Goal: Information Seeking & Learning: Learn about a topic

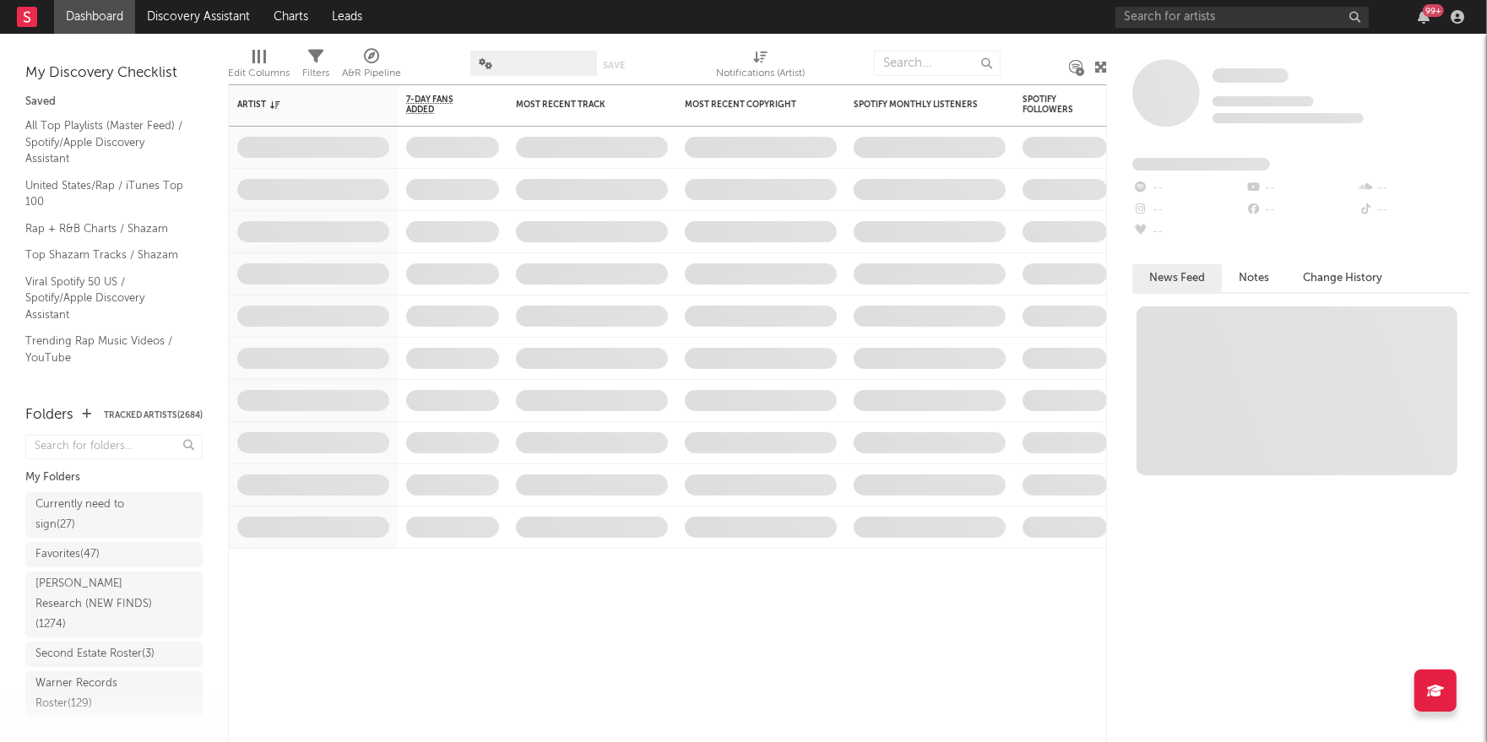
click at [166, 411] on button "Tracked Artists ( 2684 )" at bounding box center [153, 415] width 99 height 8
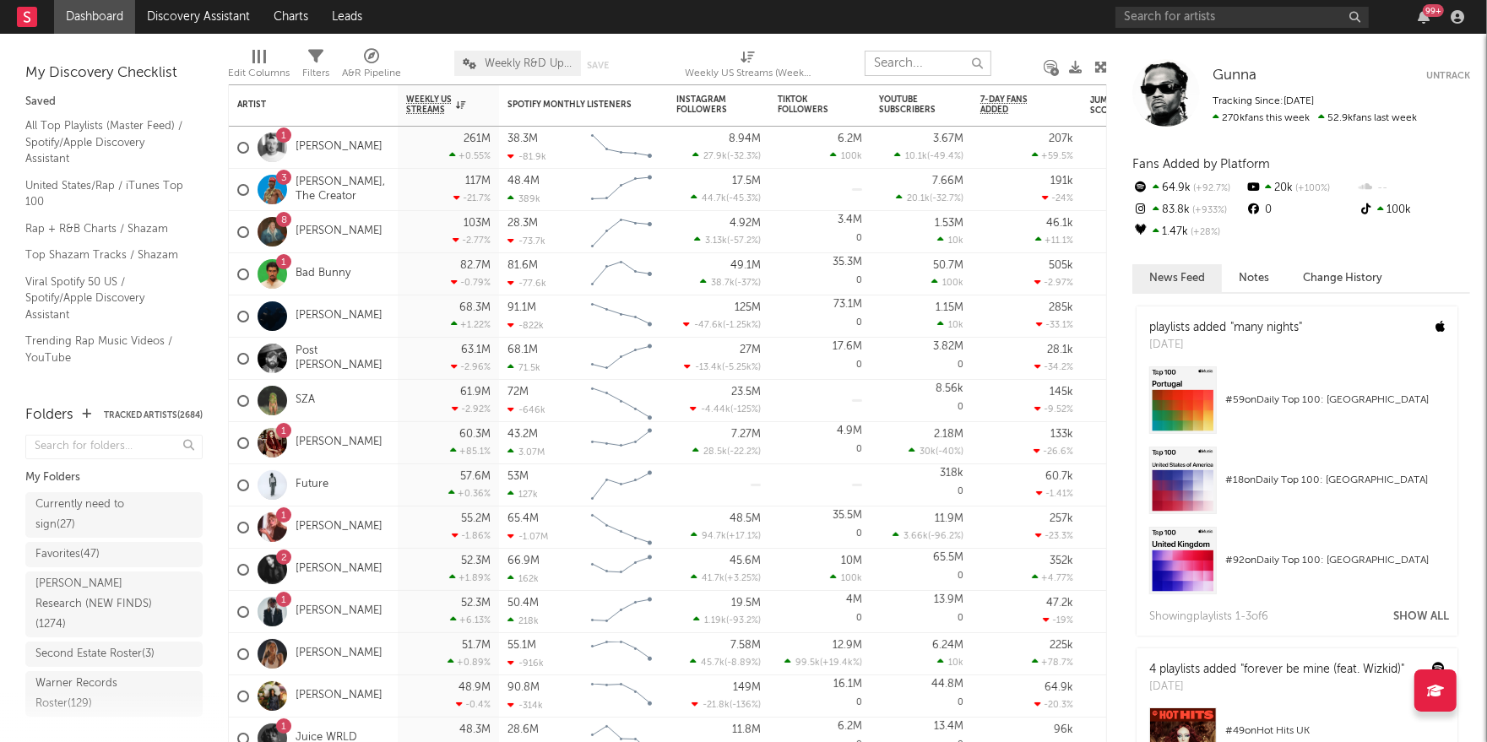
click at [901, 57] on input "text" at bounding box center [928, 63] width 127 height 25
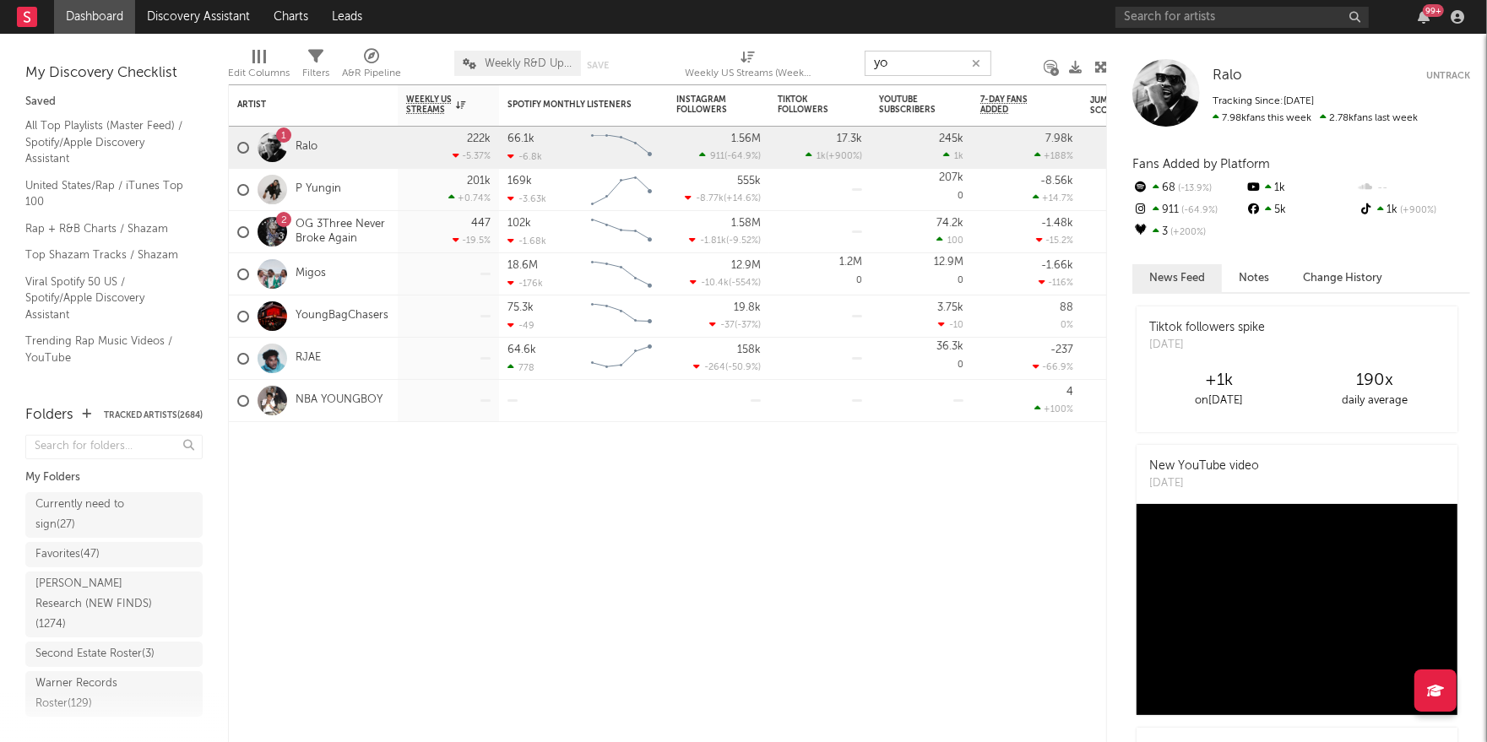
type input "y"
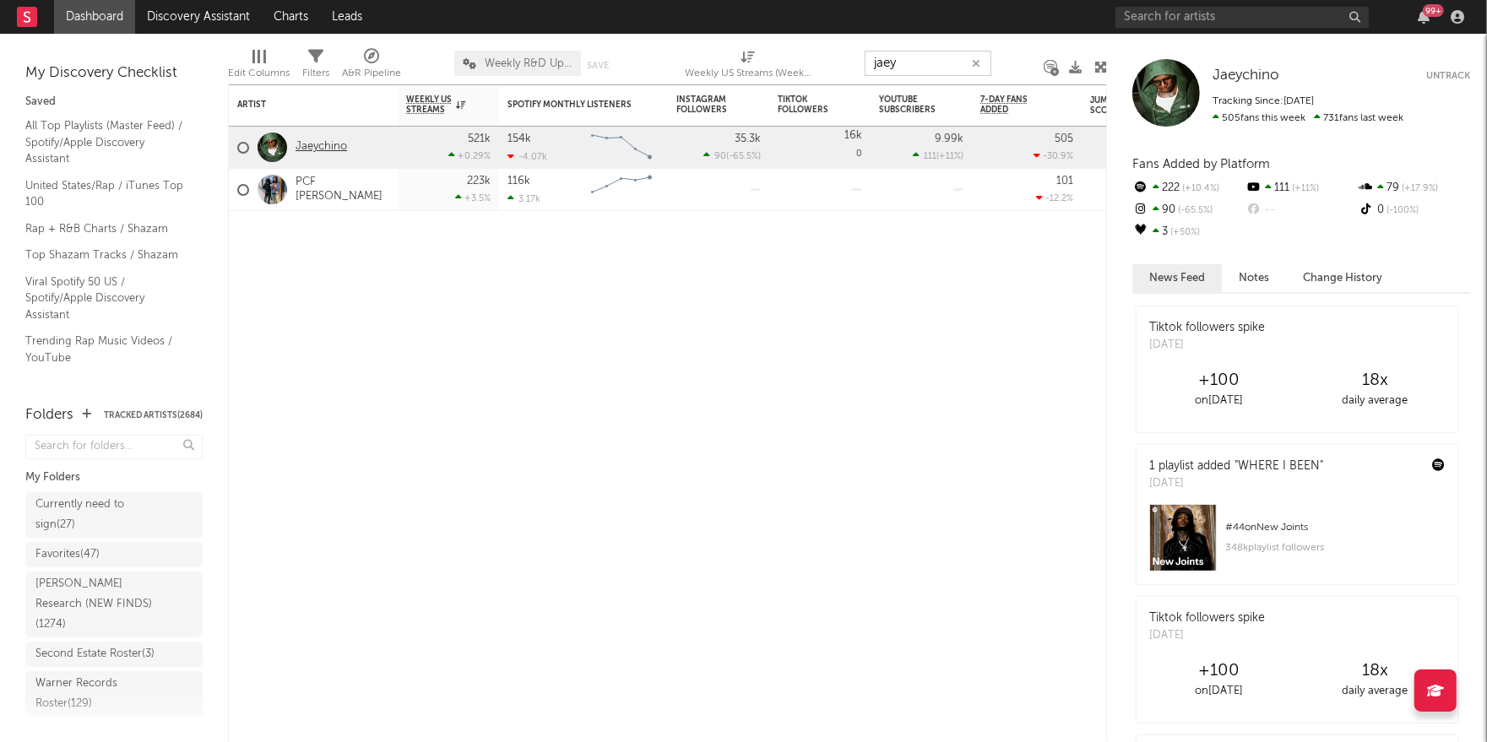
type input "jaey"
click at [318, 147] on link "Jaeychino" at bounding box center [322, 147] width 52 height 14
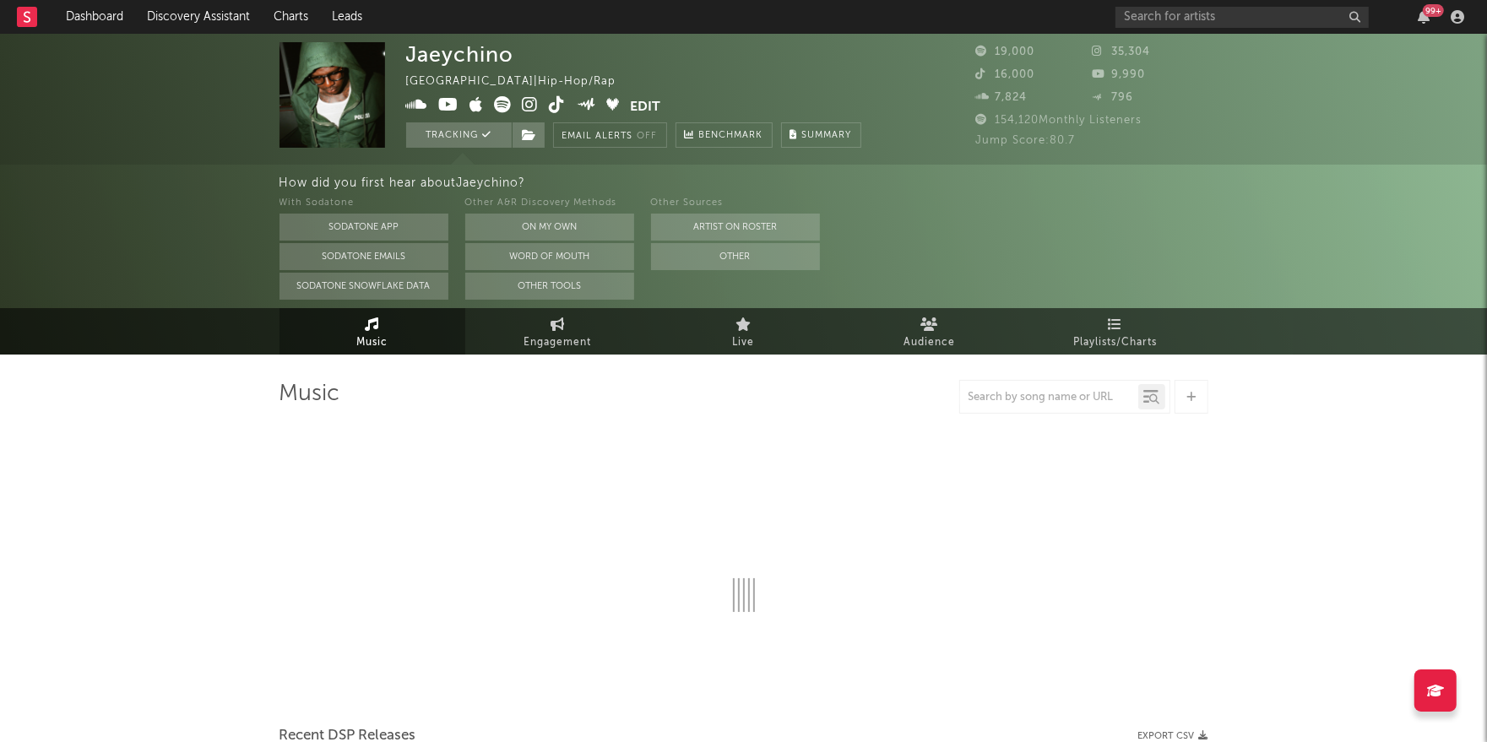
select select "6m"
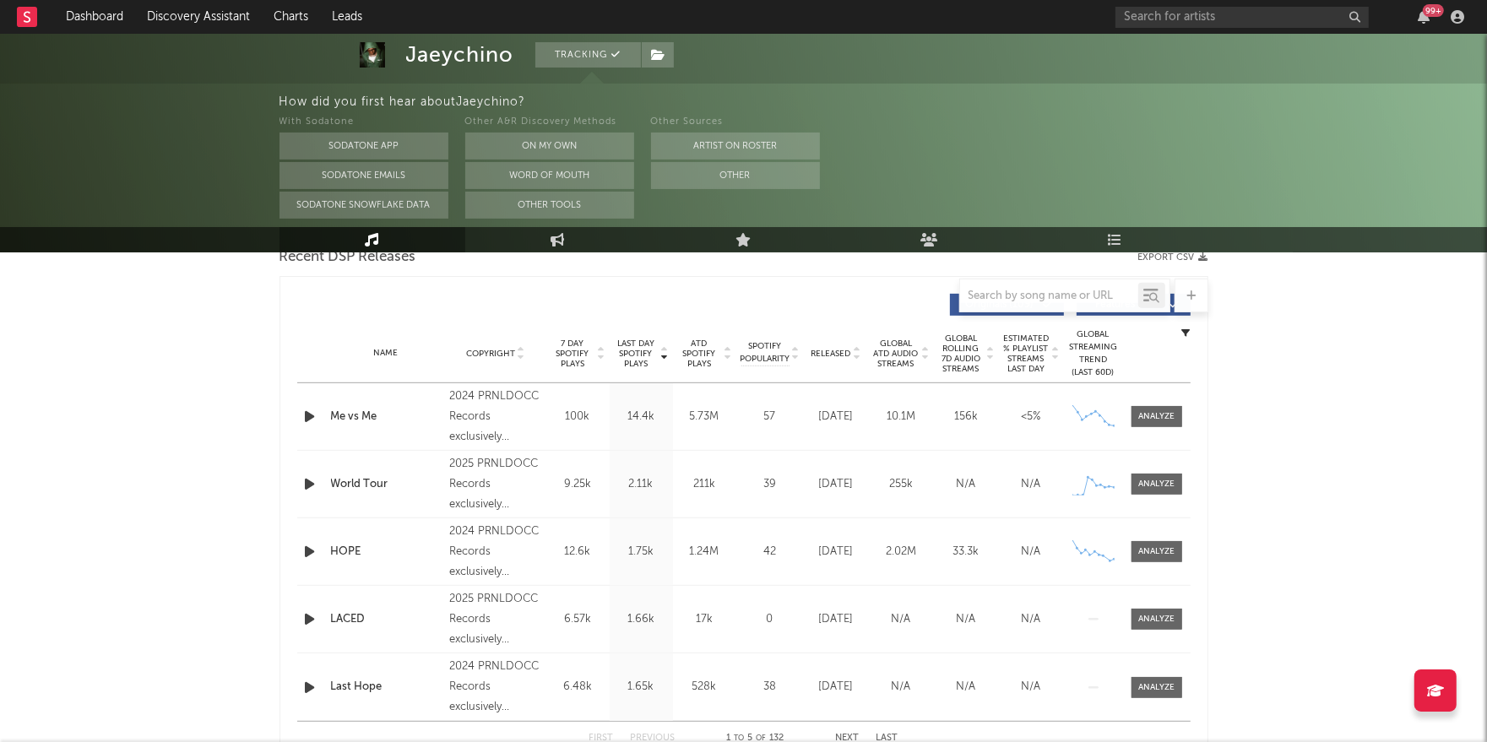
scroll to position [491, 0]
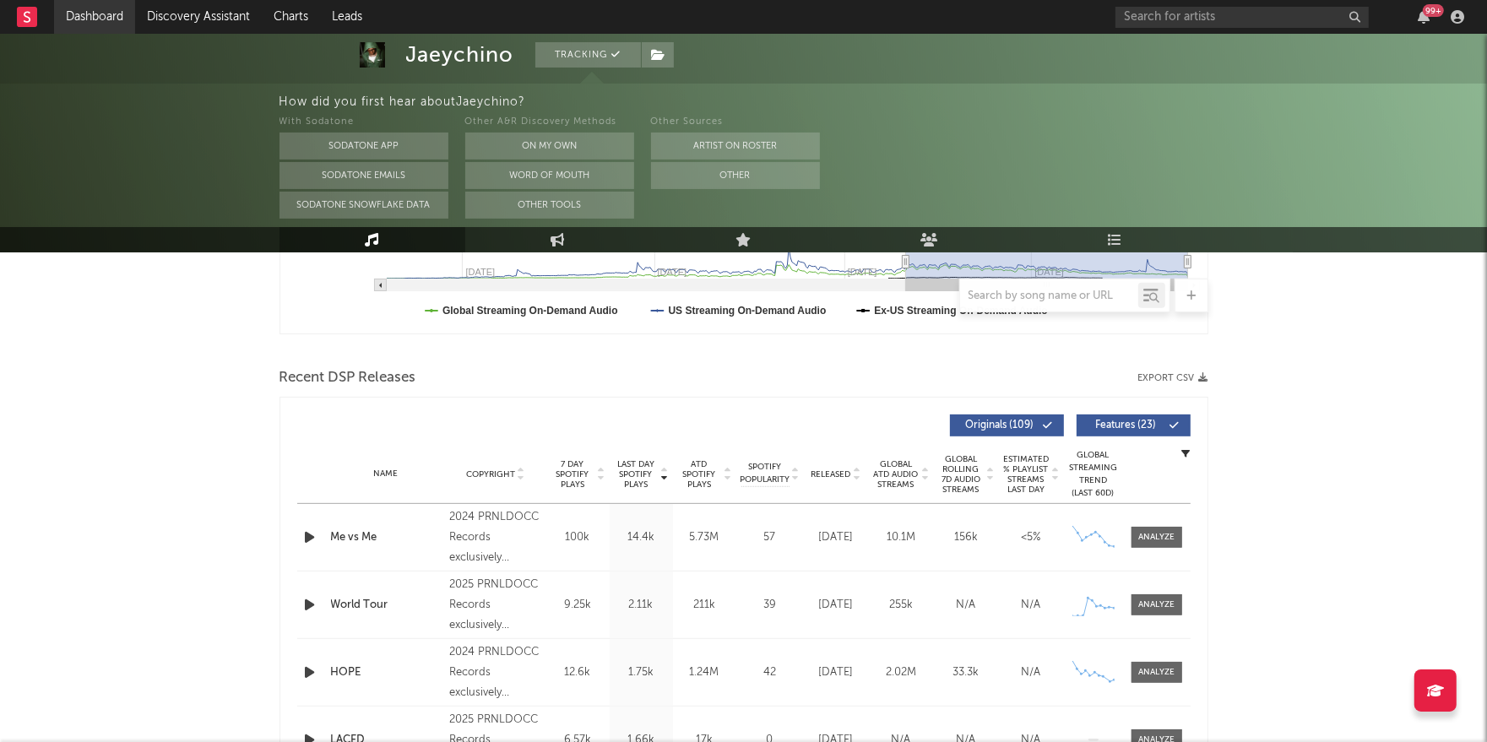
click at [92, 27] on link "Dashboard" at bounding box center [94, 17] width 81 height 34
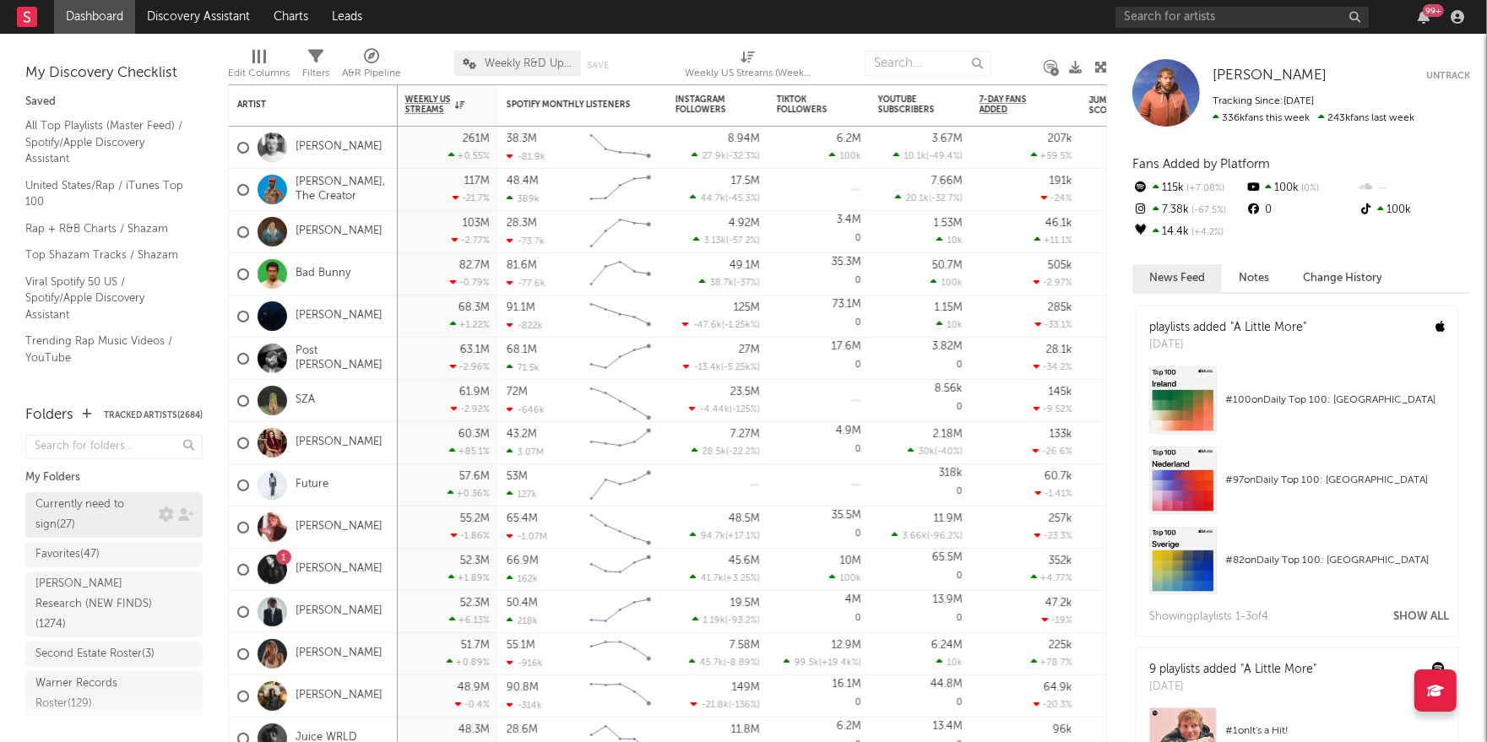
click at [71, 509] on div "Currently need to sign ( 27 )" at bounding box center [94, 515] width 119 height 41
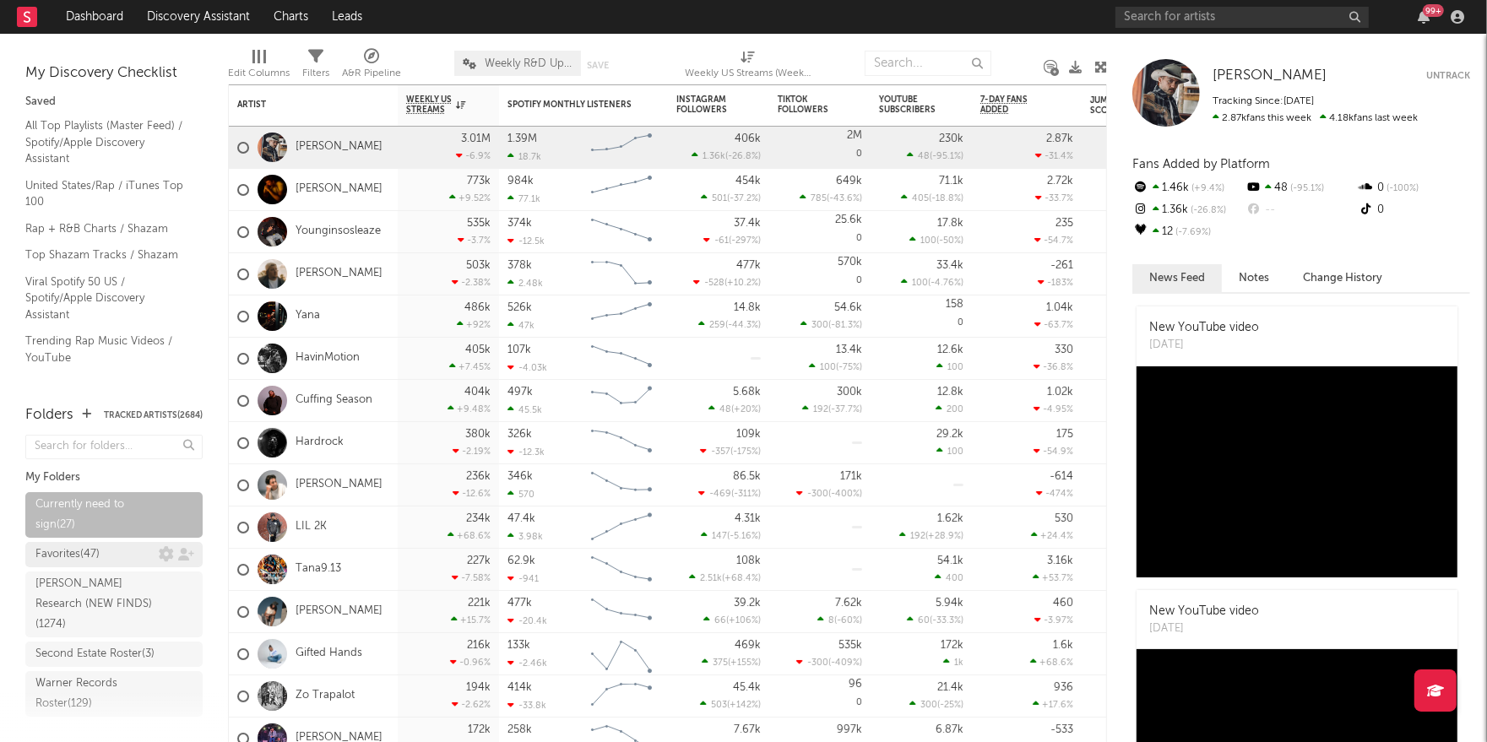
click at [79, 545] on div "Favorites ( 47 )" at bounding box center [67, 555] width 64 height 20
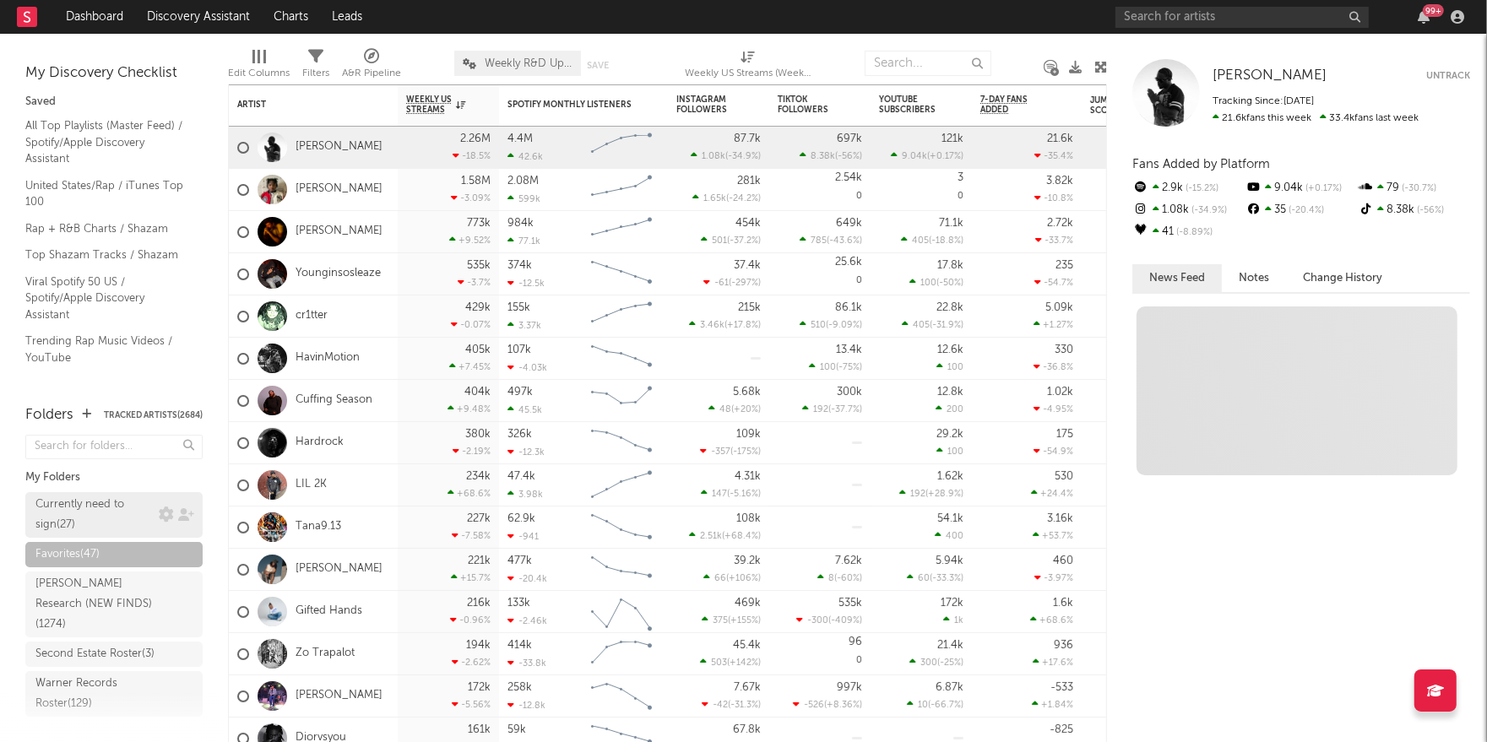
click at [79, 520] on div "Currently need to sign ( 27 )" at bounding box center [94, 515] width 119 height 41
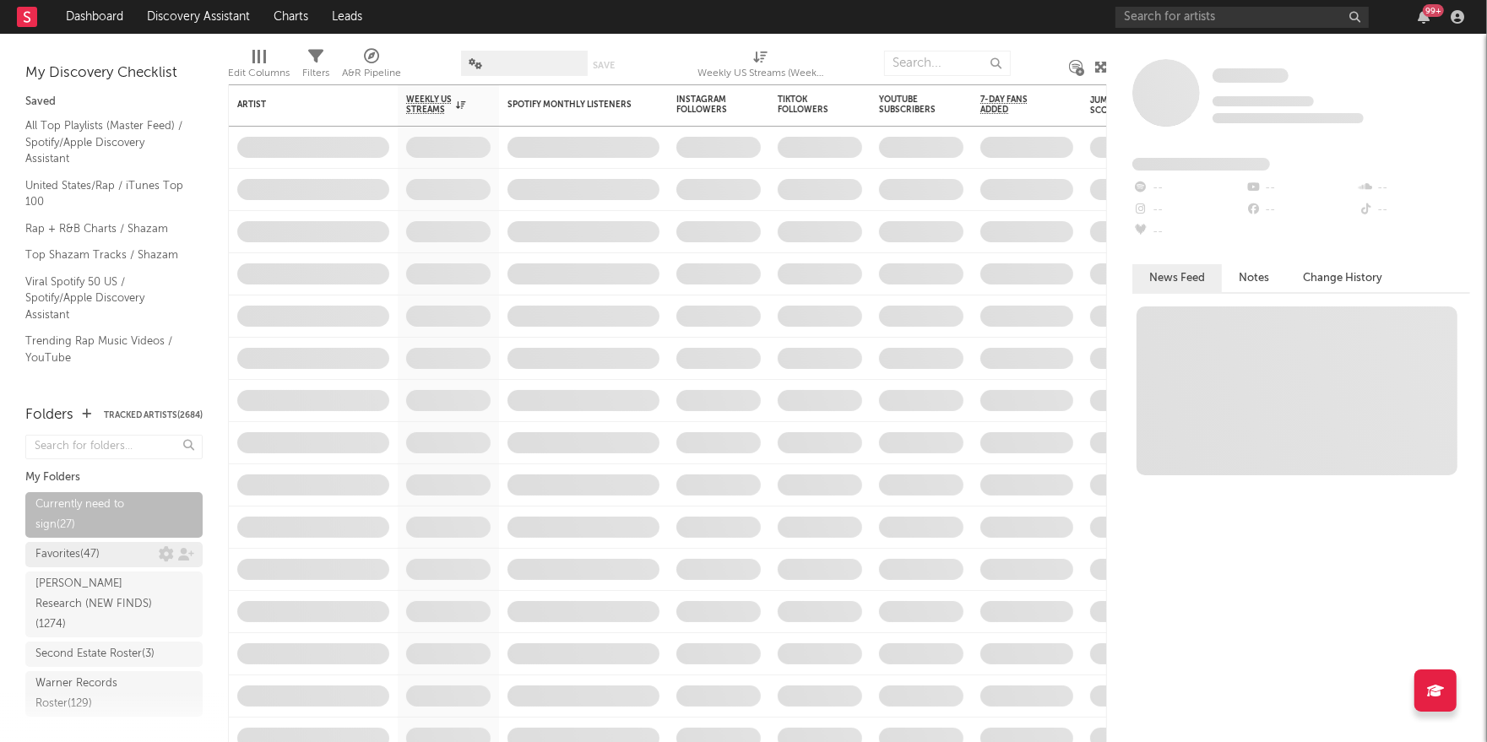
click at [79, 554] on div "Favorites ( 47 )" at bounding box center [67, 555] width 64 height 20
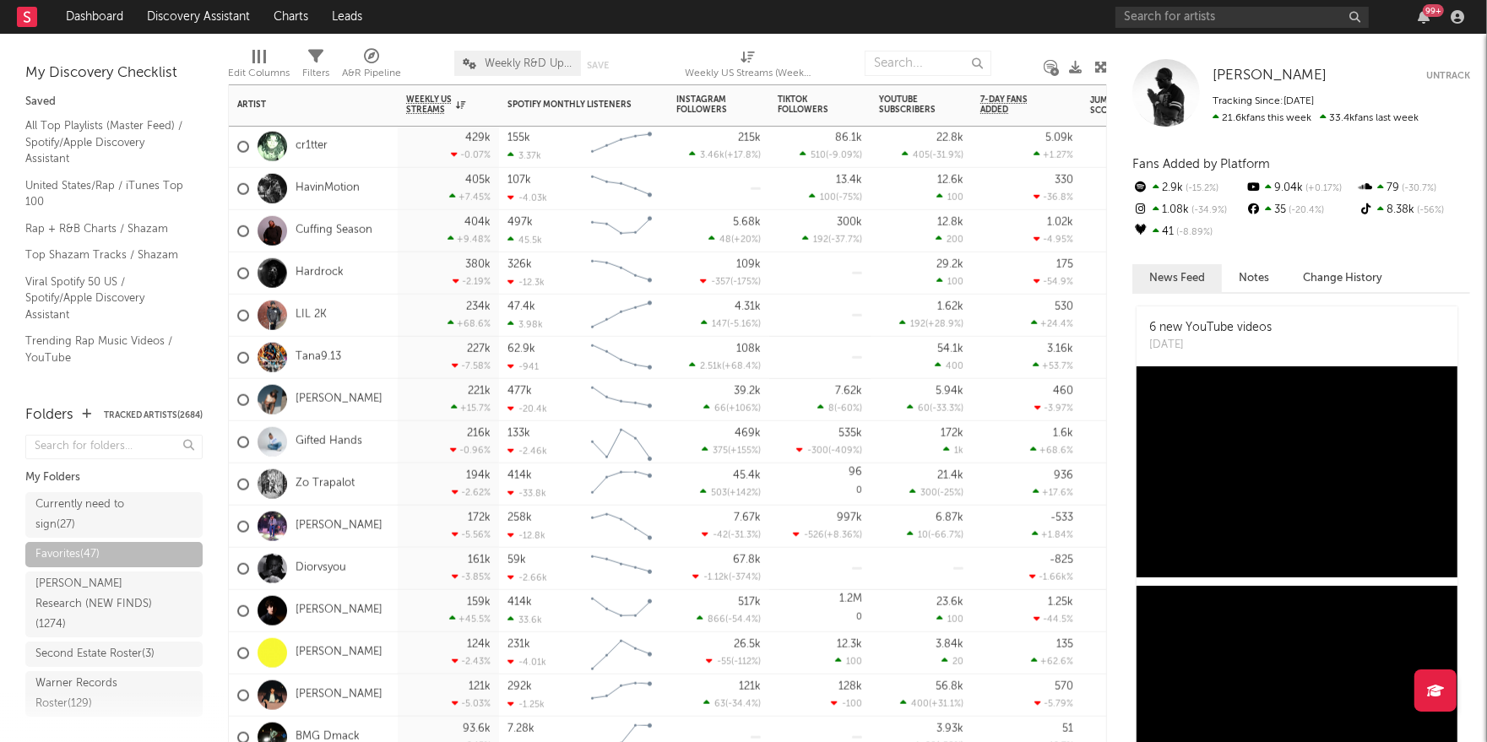
click at [384, 236] on div "Cuffing Season" at bounding box center [313, 231] width 169 height 42
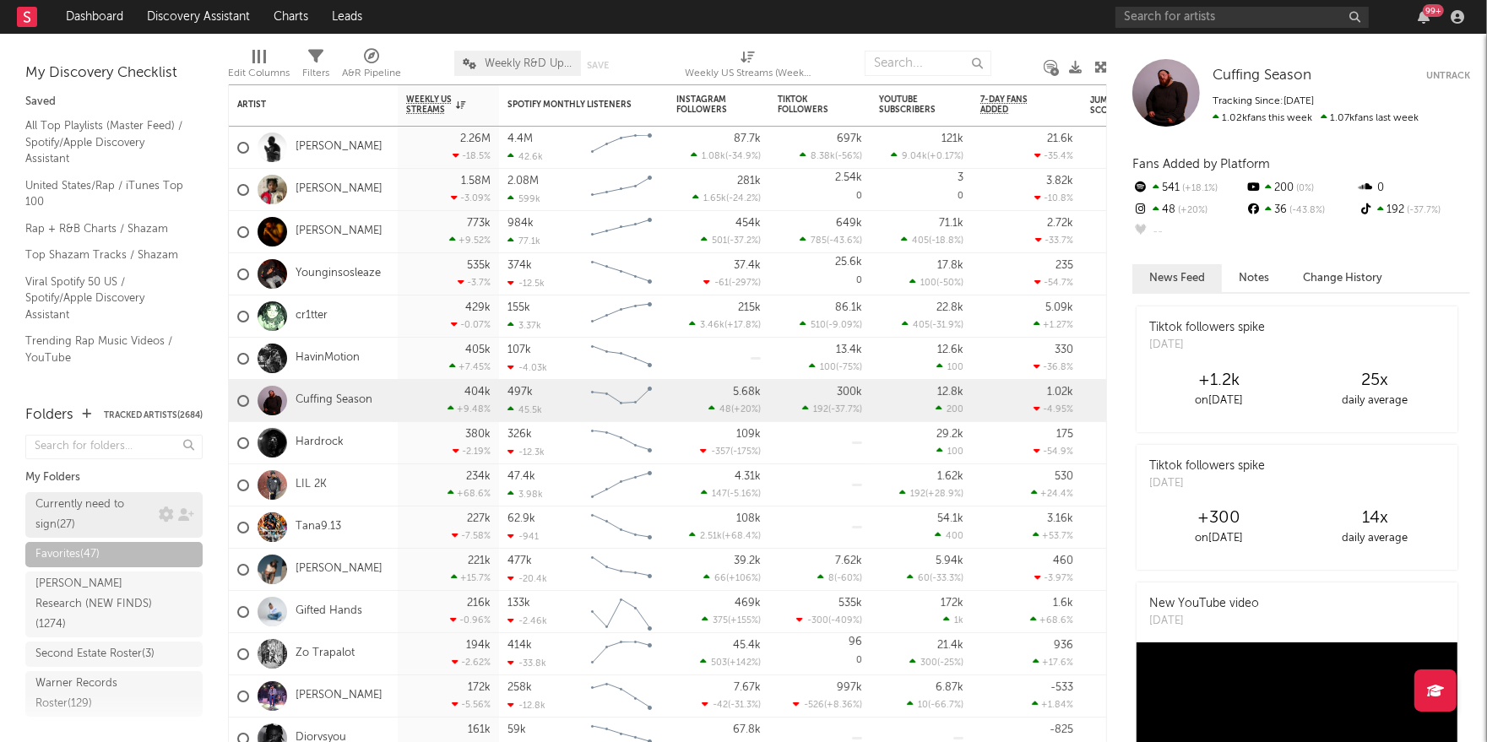
click at [117, 519] on div "Currently need to sign ( 27 )" at bounding box center [94, 515] width 119 height 41
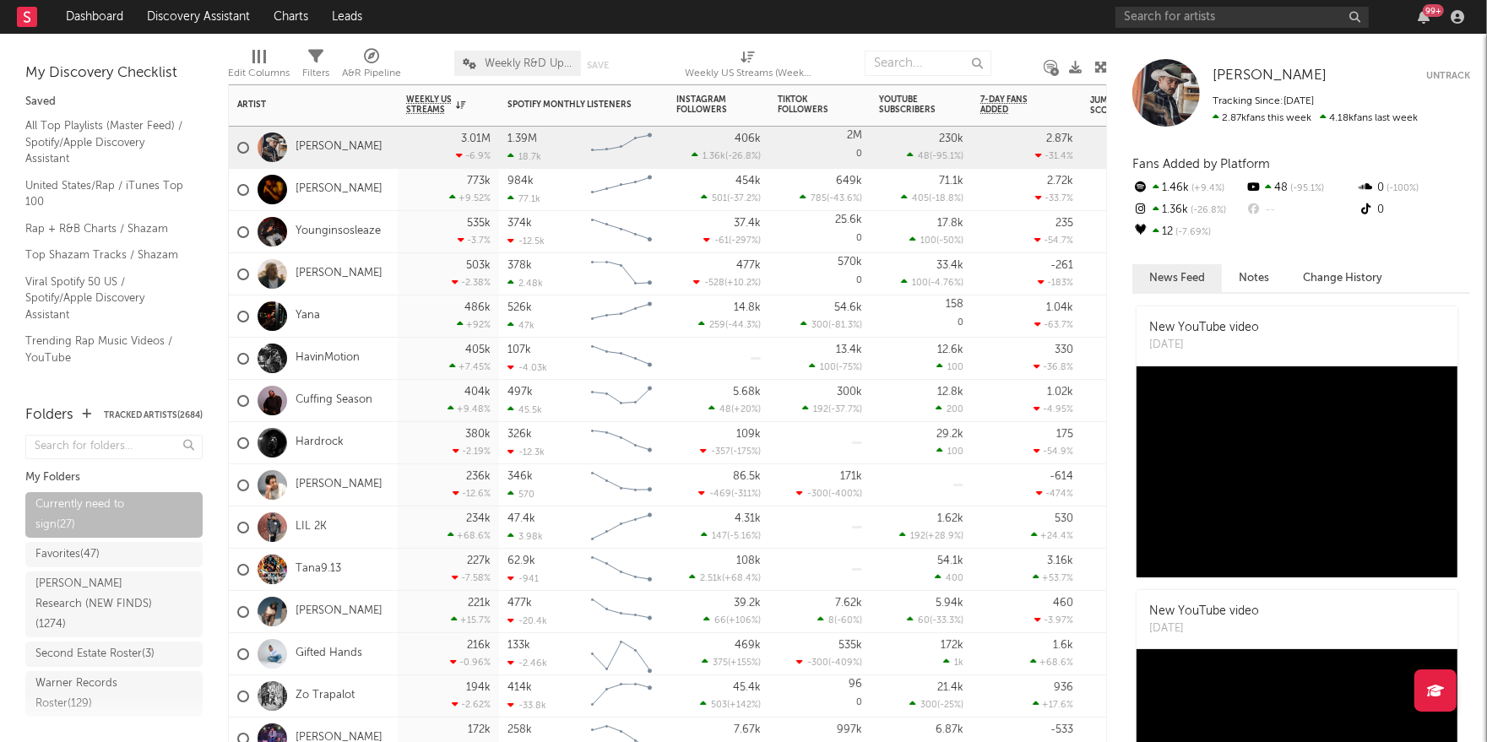
click at [367, 442] on div "Hardrock" at bounding box center [313, 443] width 169 height 42
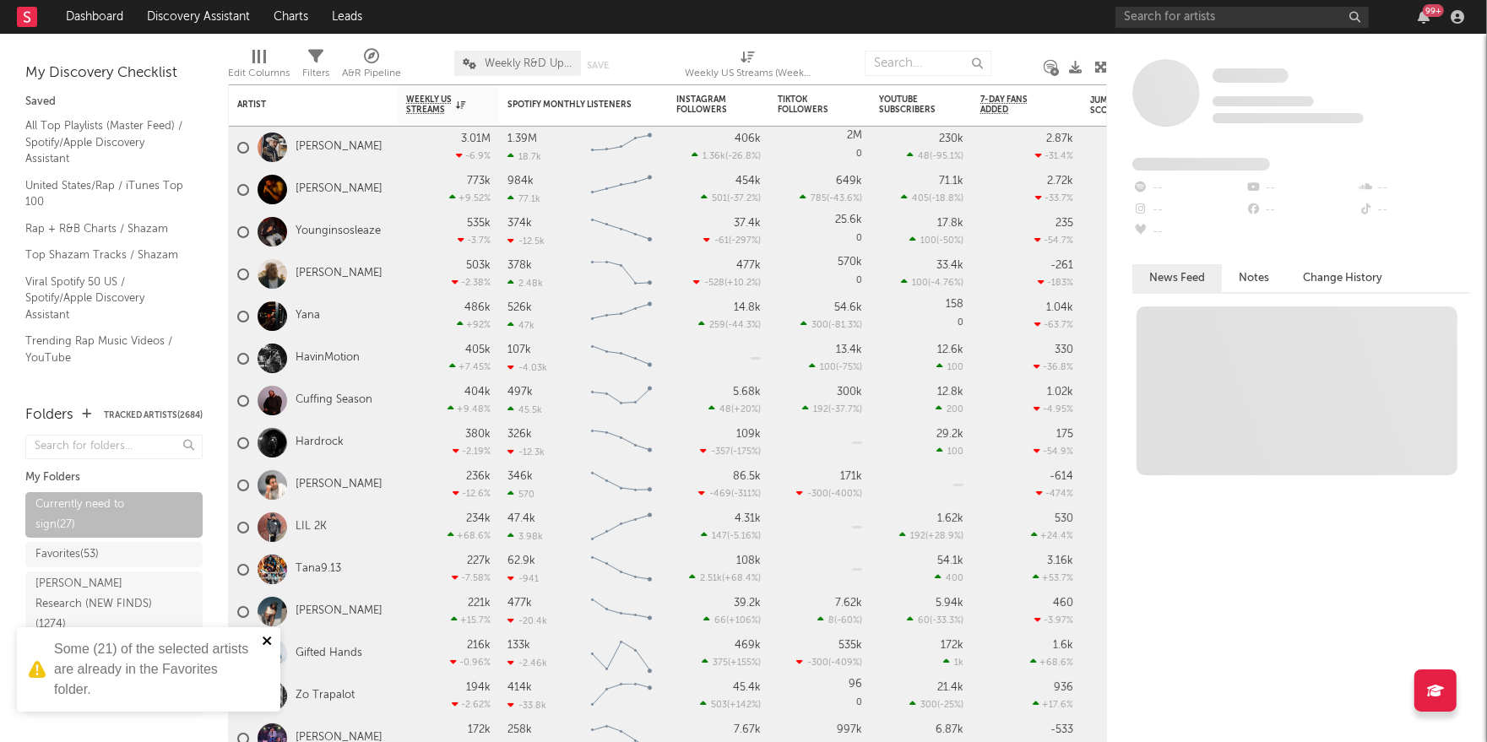
click at [265, 641] on icon "close" at bounding box center [267, 641] width 8 height 8
click at [490, 483] on div "236k -12.6 %" at bounding box center [448, 484] width 84 height 41
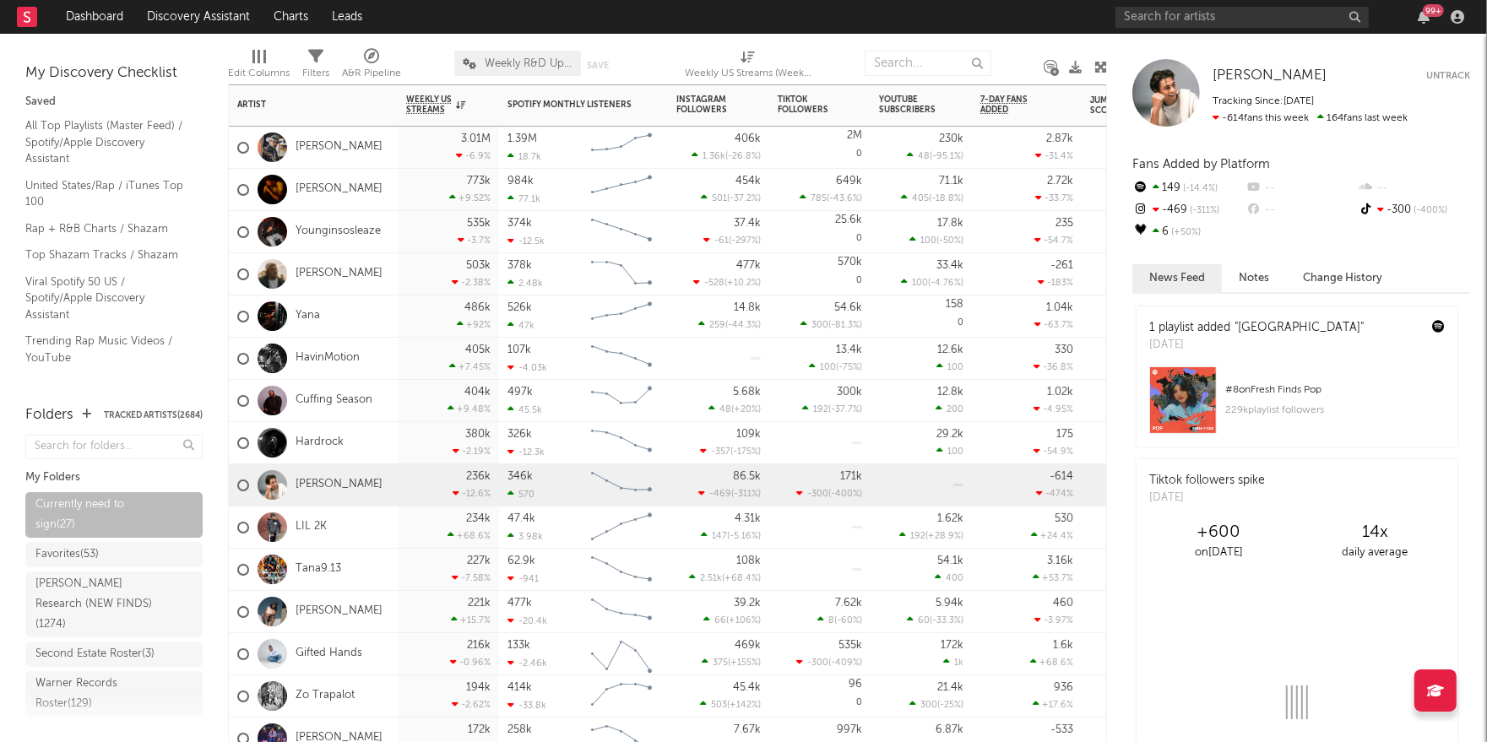
click at [406, 364] on div "405k +7.45 %" at bounding box center [448, 358] width 84 height 41
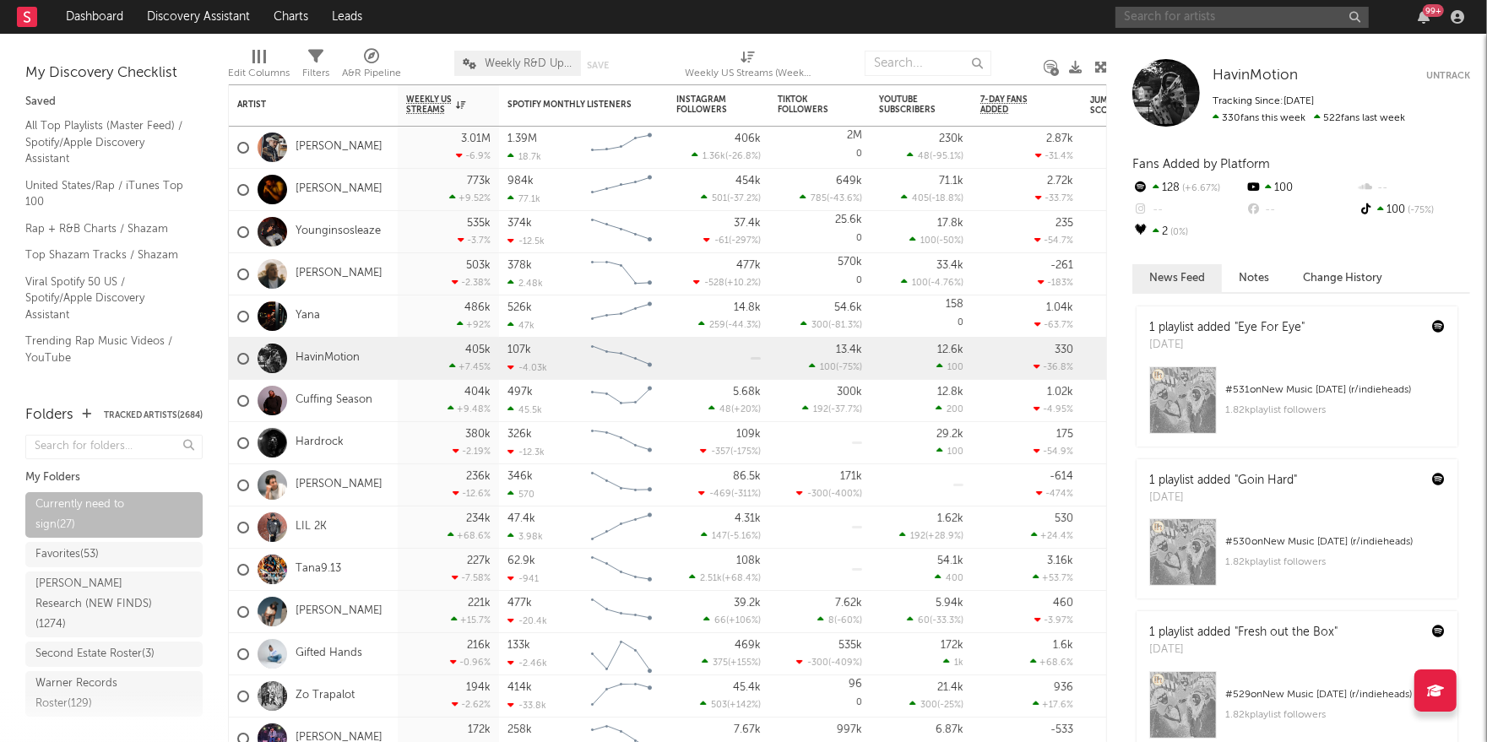
click at [1214, 9] on input "text" at bounding box center [1241, 17] width 253 height 21
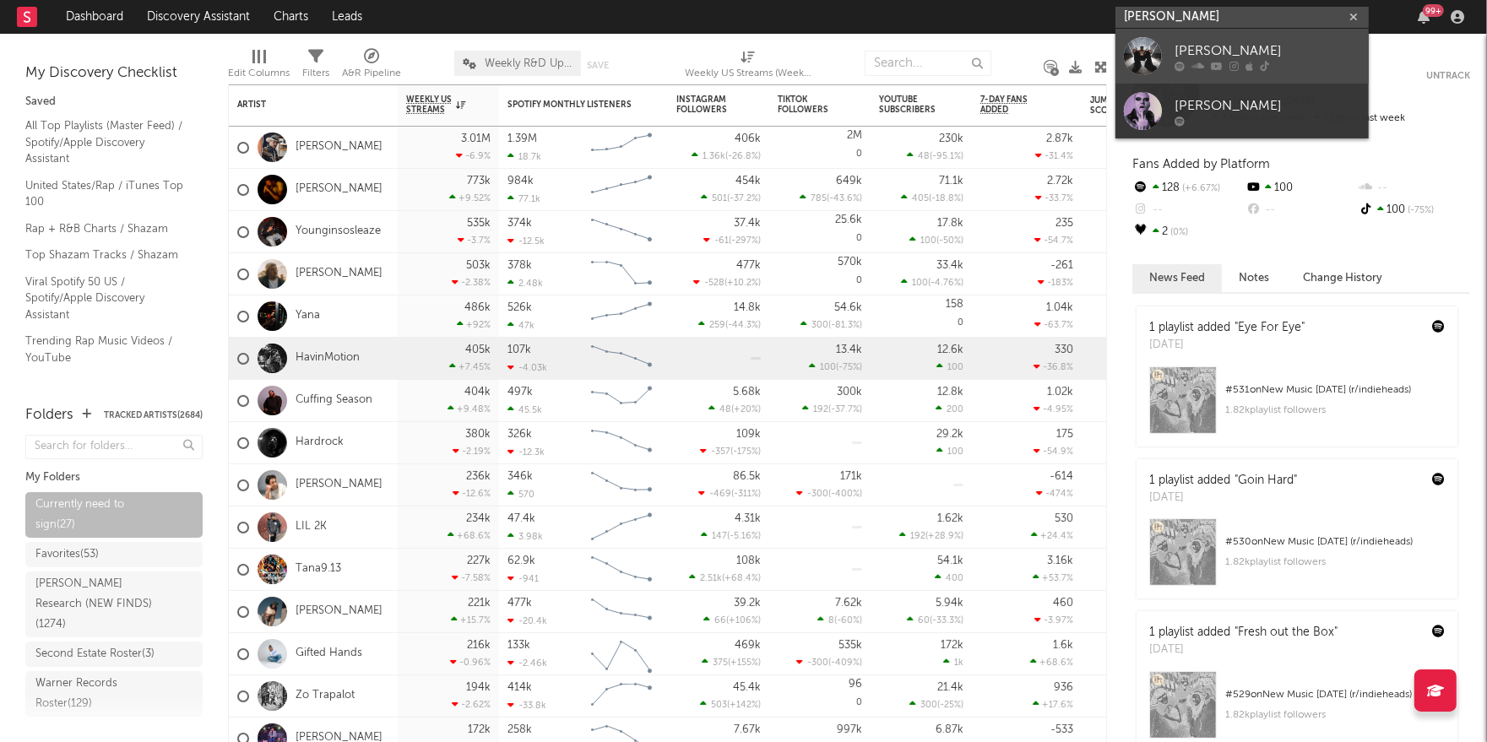
type input "[PERSON_NAME]"
click at [1243, 37] on link "[PERSON_NAME]" at bounding box center [1241, 56] width 253 height 55
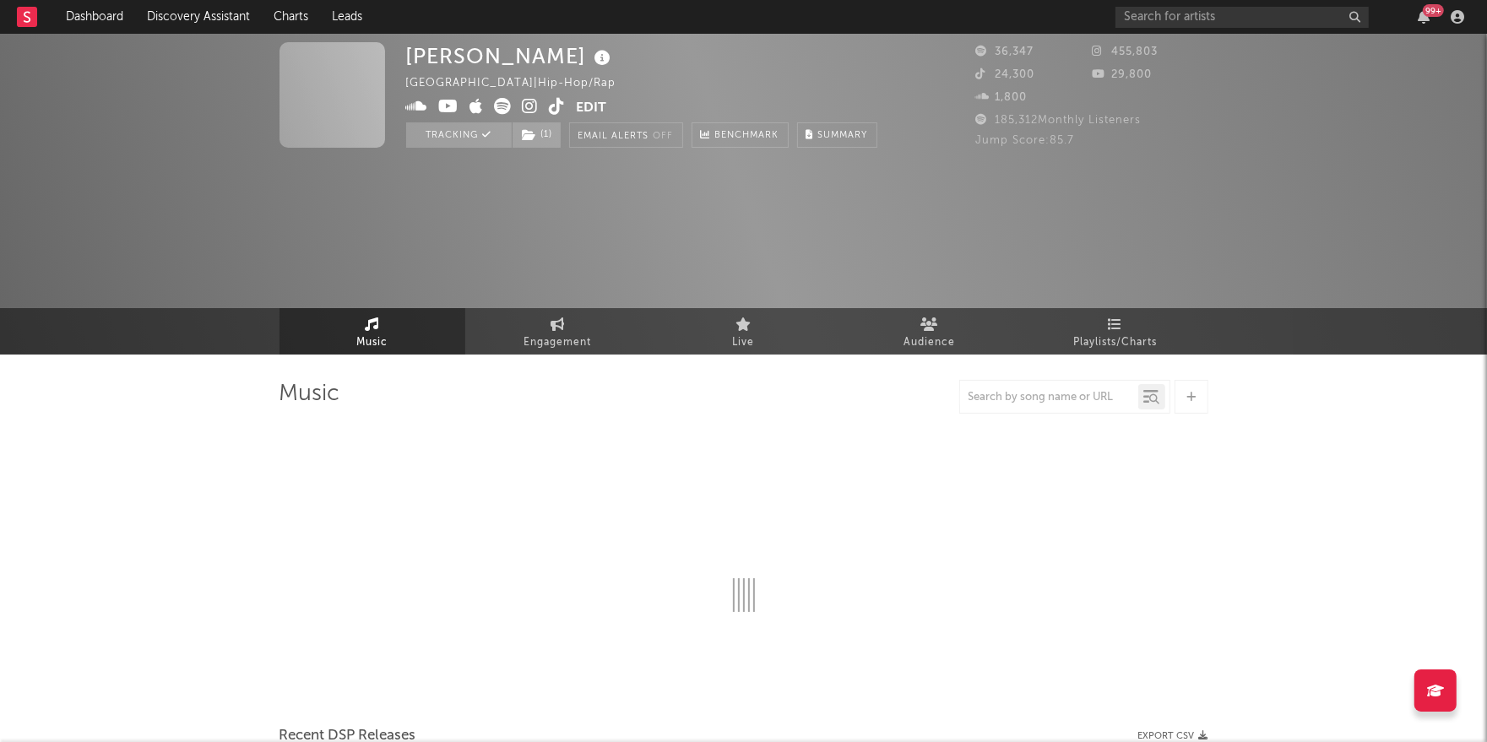
select select "6m"
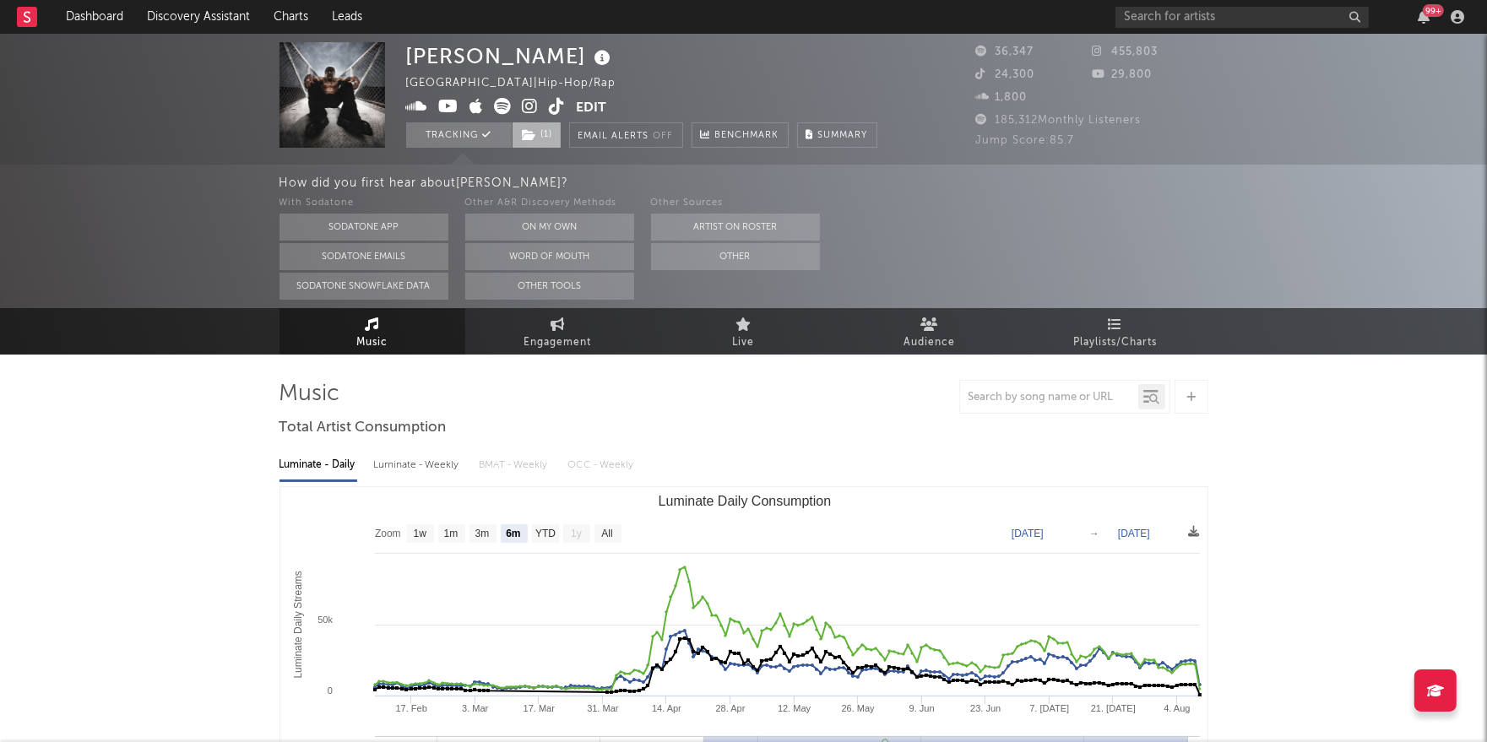
click at [545, 141] on span "( 1 )" at bounding box center [537, 134] width 50 height 25
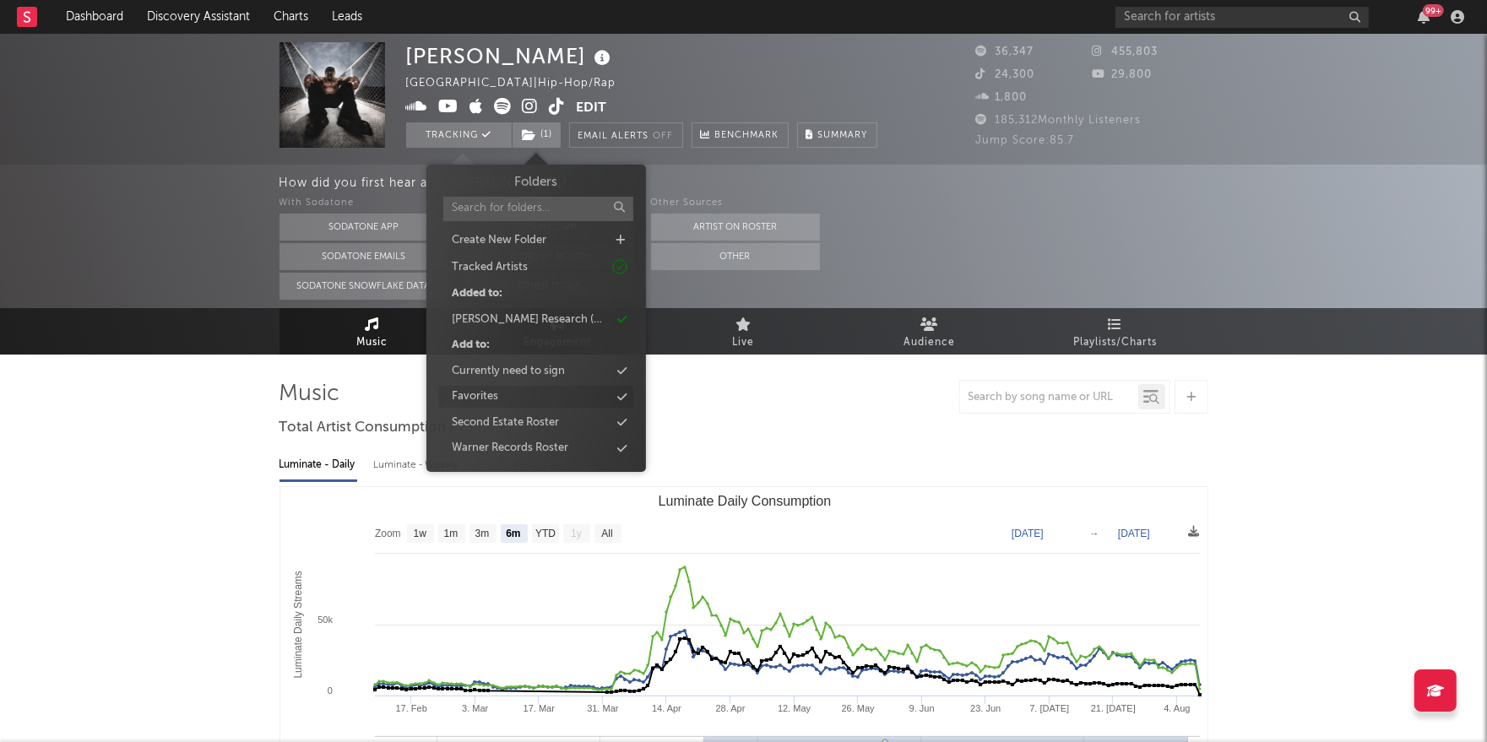
click at [553, 399] on div "Favorites" at bounding box center [536, 397] width 194 height 22
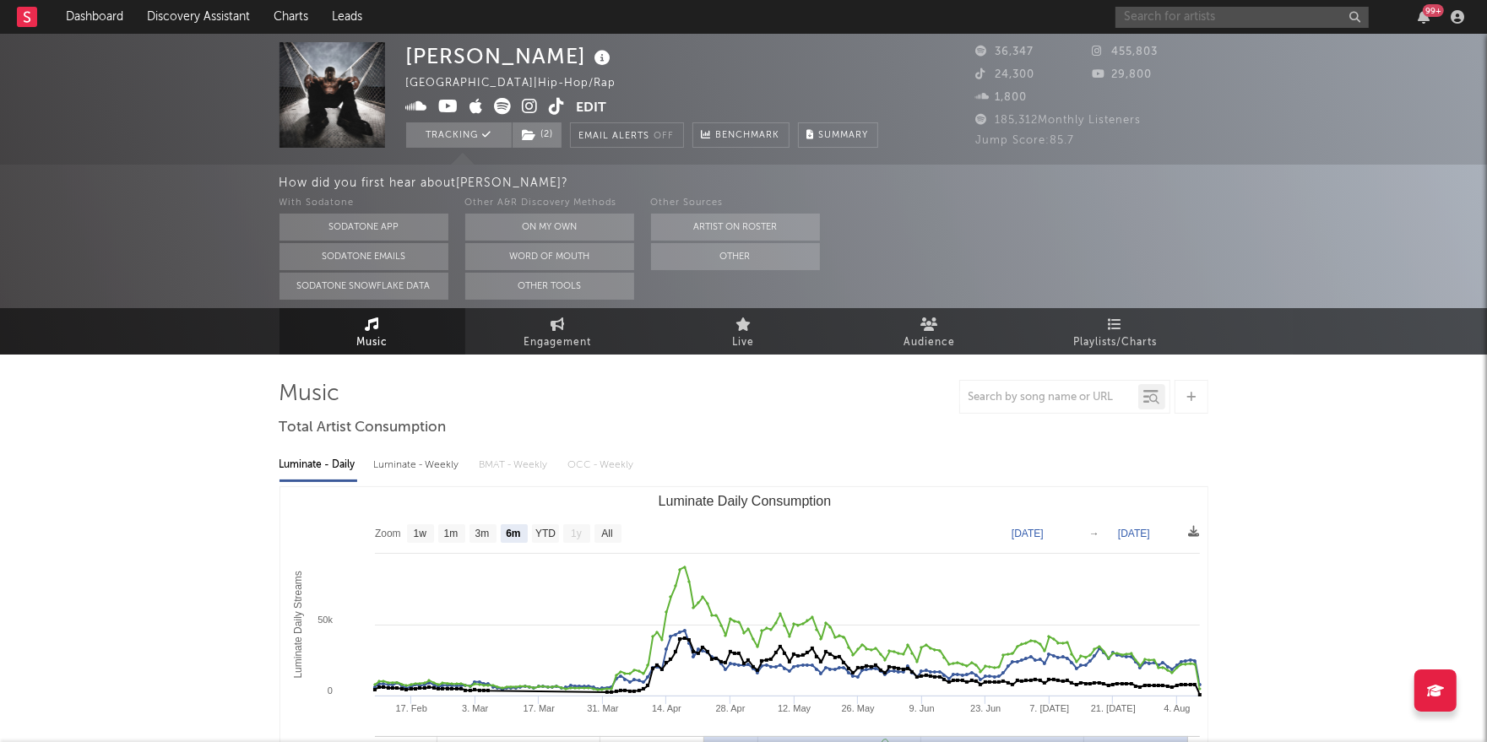
click at [1193, 19] on input "text" at bounding box center [1241, 17] width 253 height 21
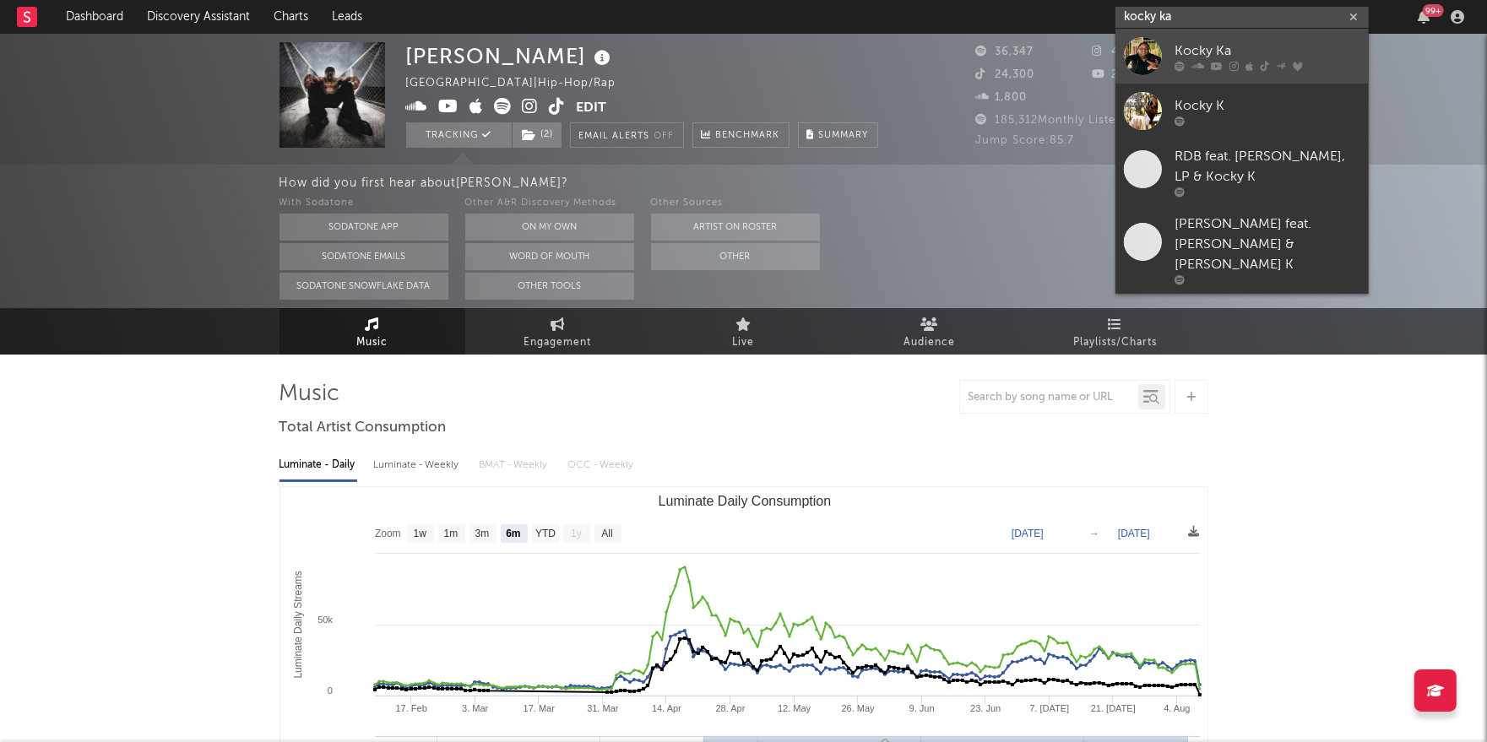
type input "kocky ka"
click at [1241, 57] on div "Kocky Ka" at bounding box center [1268, 51] width 186 height 20
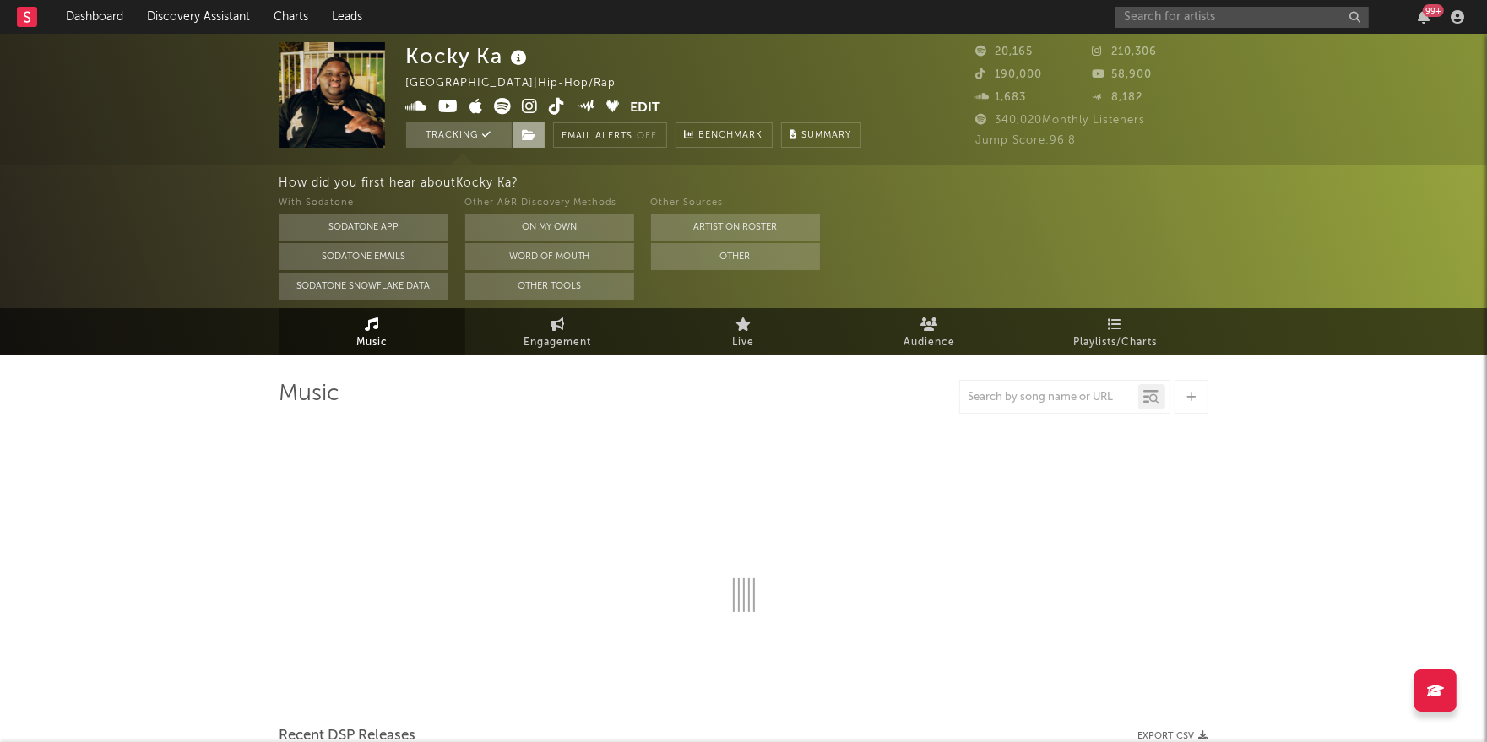
click at [535, 135] on icon at bounding box center [530, 135] width 14 height 12
select select "6m"
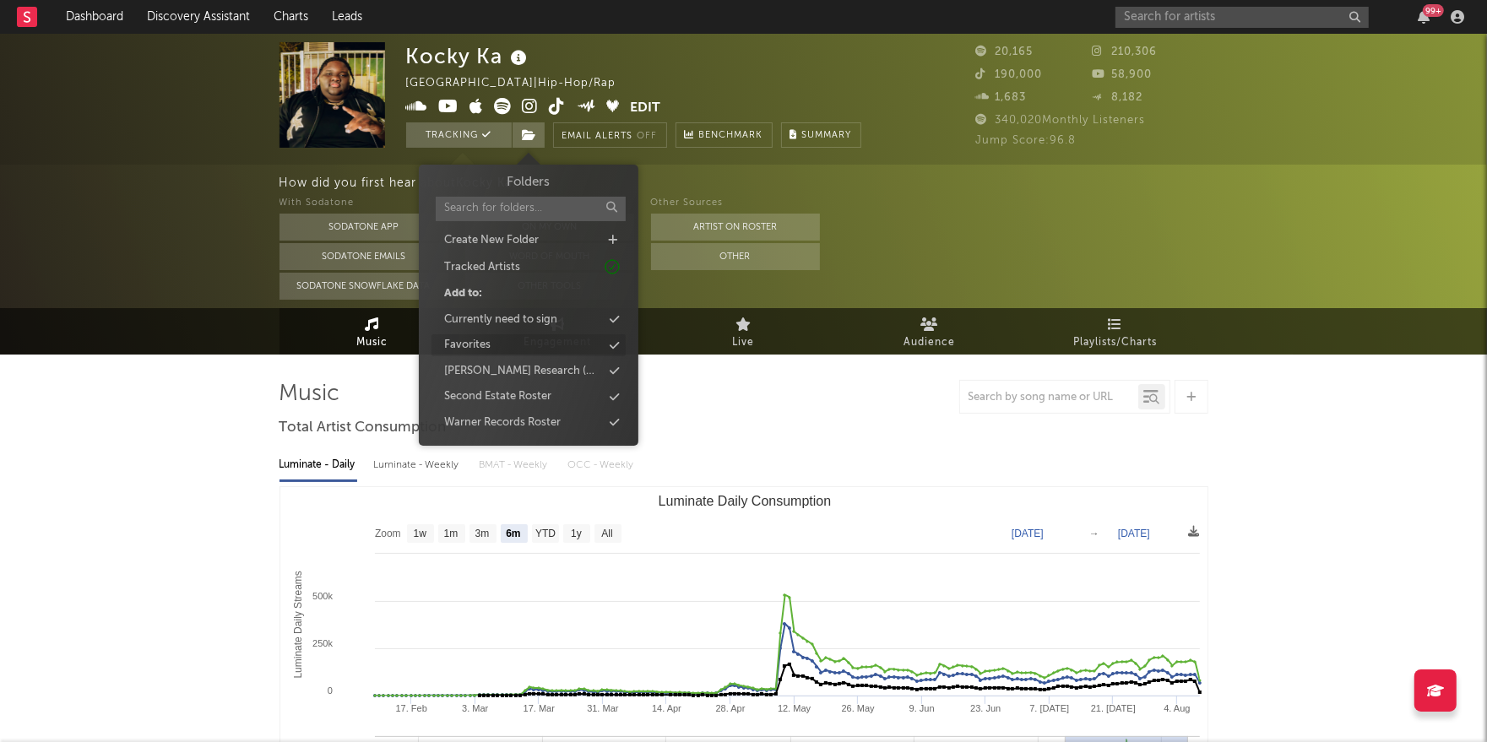
click at [479, 341] on div "Favorites" at bounding box center [467, 345] width 46 height 17
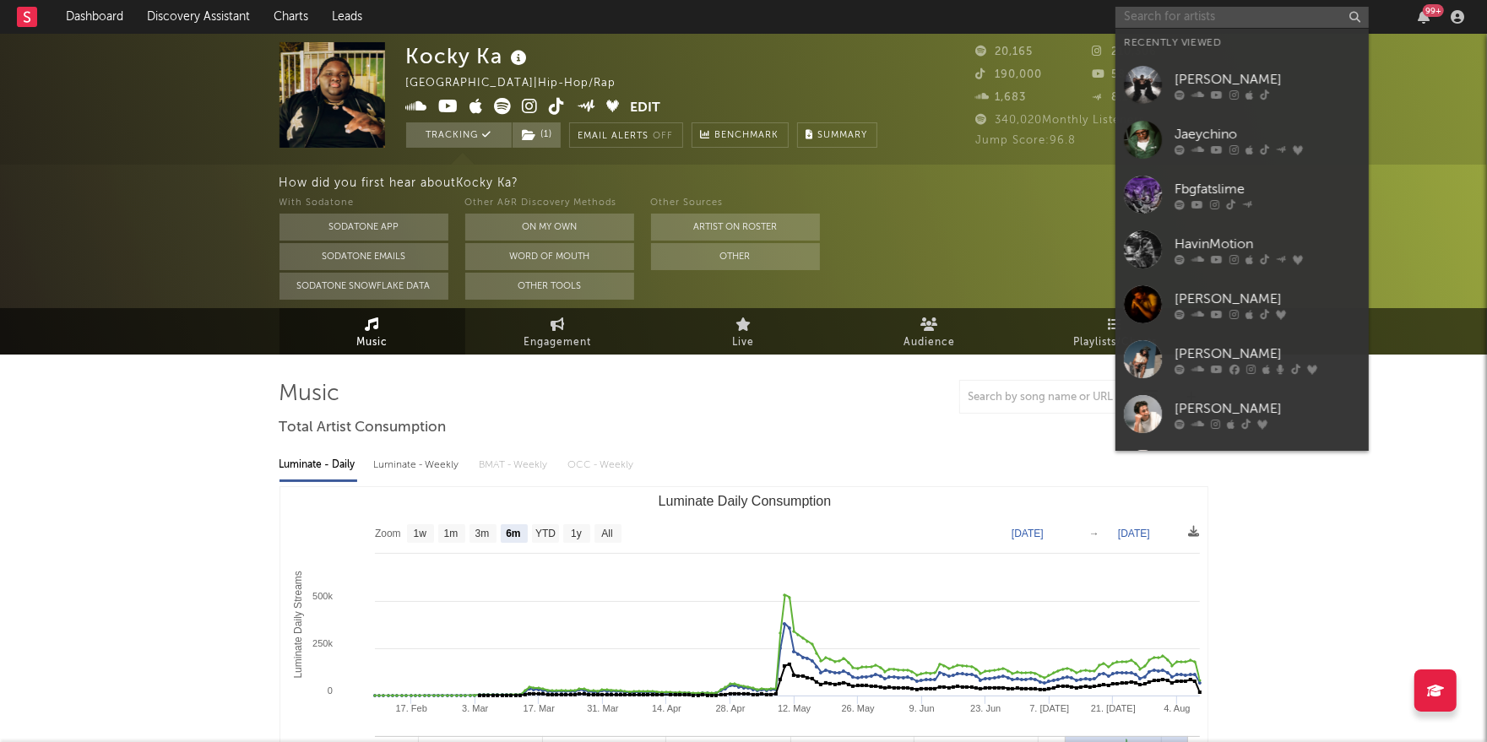
click at [1165, 14] on input "text" at bounding box center [1241, 17] width 253 height 21
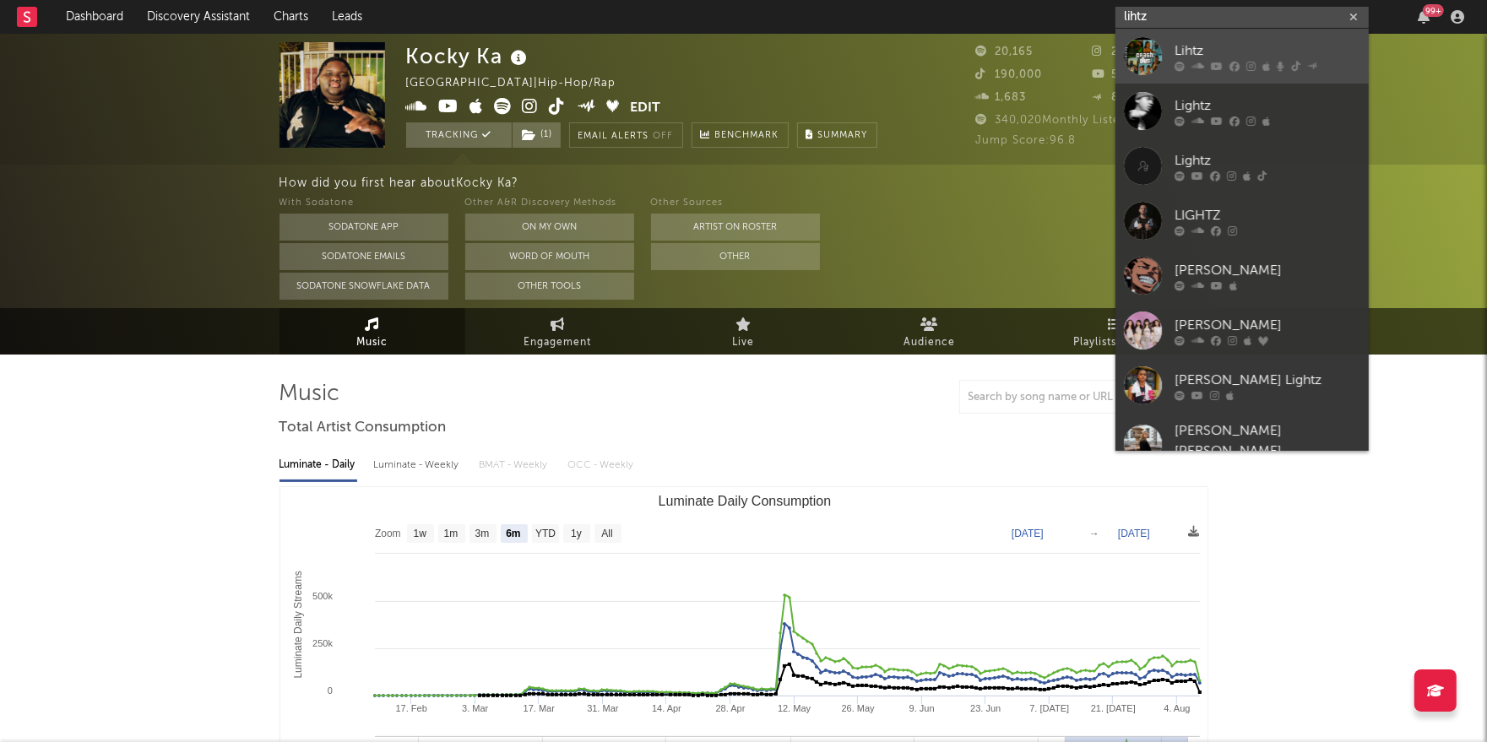
type input "lihtz"
click at [1230, 42] on div "Lihtz" at bounding box center [1268, 51] width 186 height 20
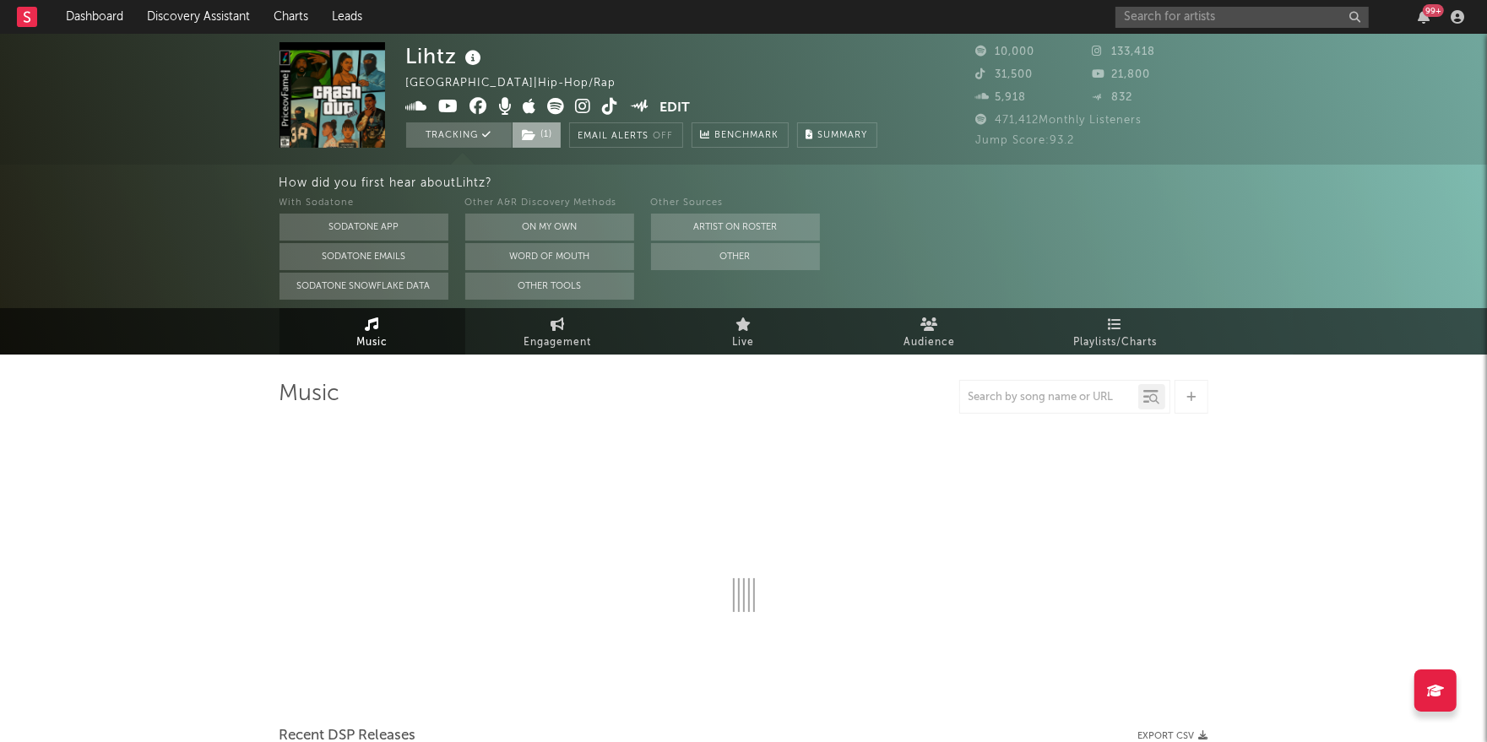
select select "6m"
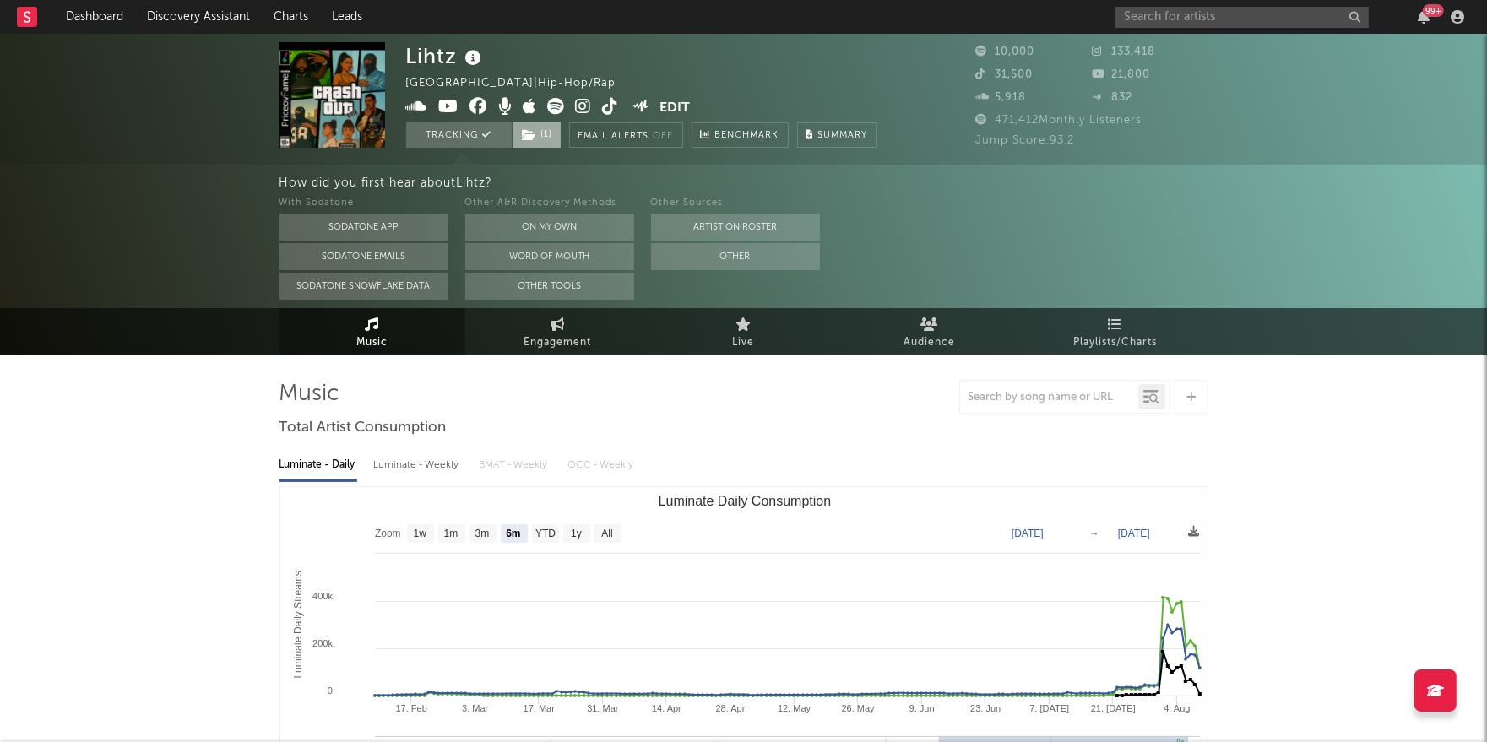
click at [550, 136] on span "( 1 )" at bounding box center [537, 134] width 50 height 25
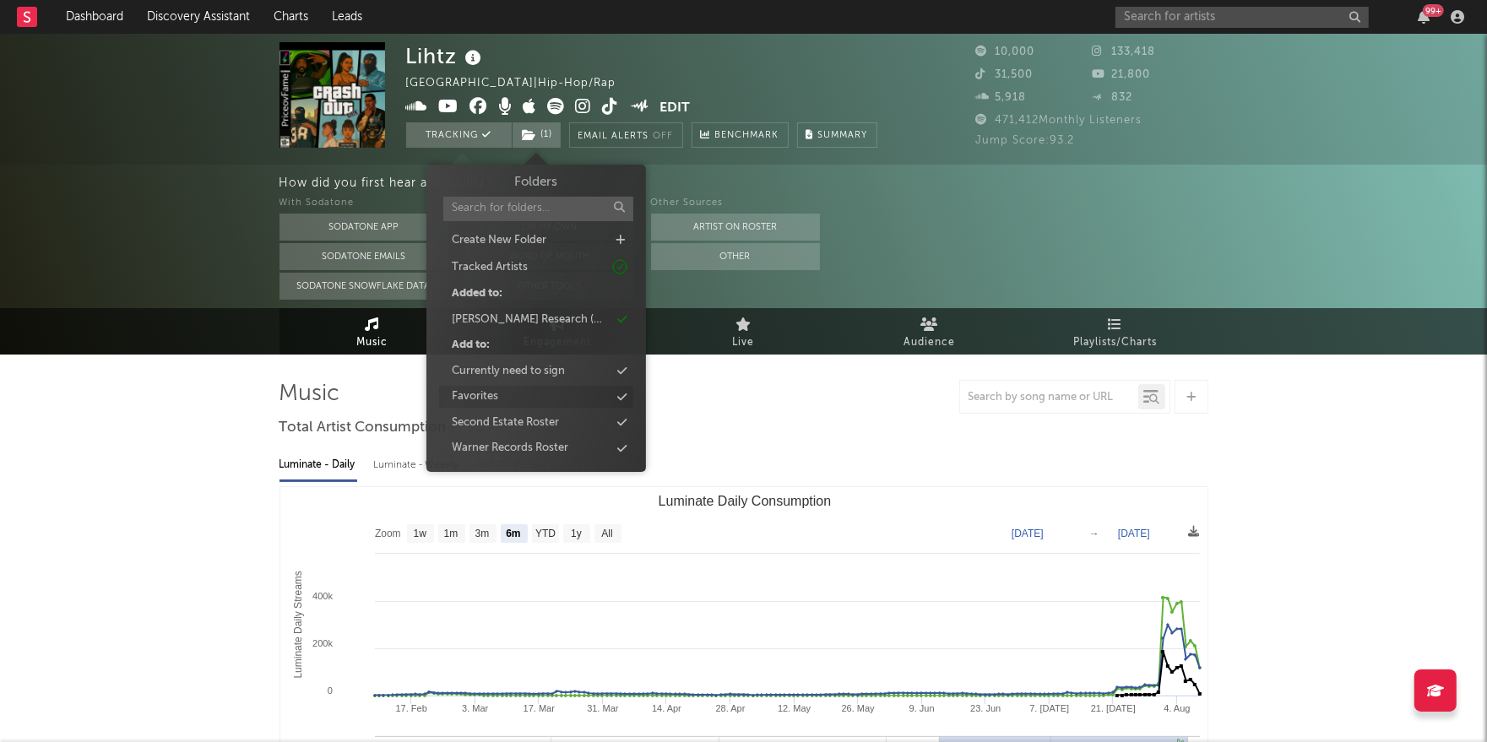
click at [513, 401] on div "Favorites" at bounding box center [536, 397] width 194 height 22
click at [1158, 24] on input "text" at bounding box center [1241, 17] width 253 height 21
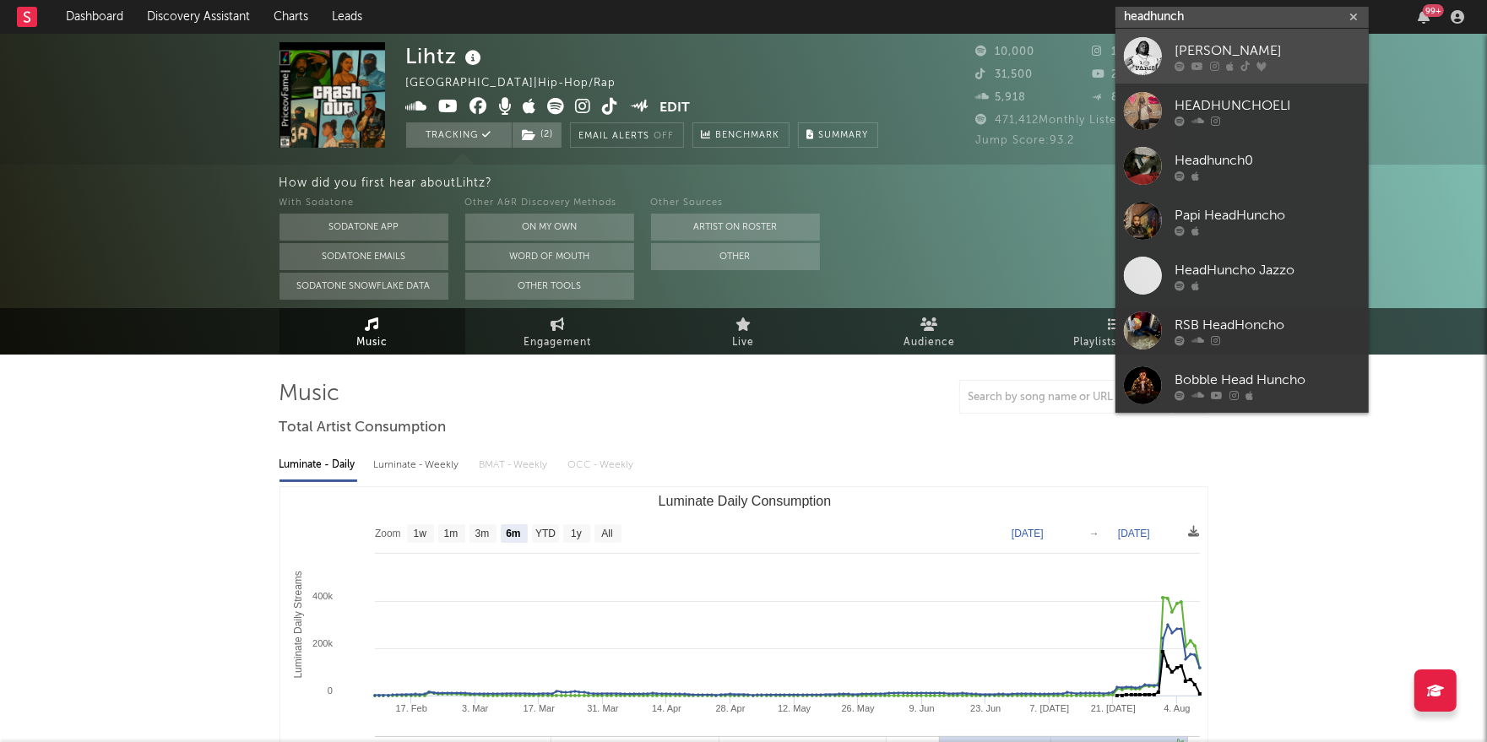
type input "headhunch"
click at [1211, 56] on div "[PERSON_NAME]" at bounding box center [1268, 51] width 186 height 20
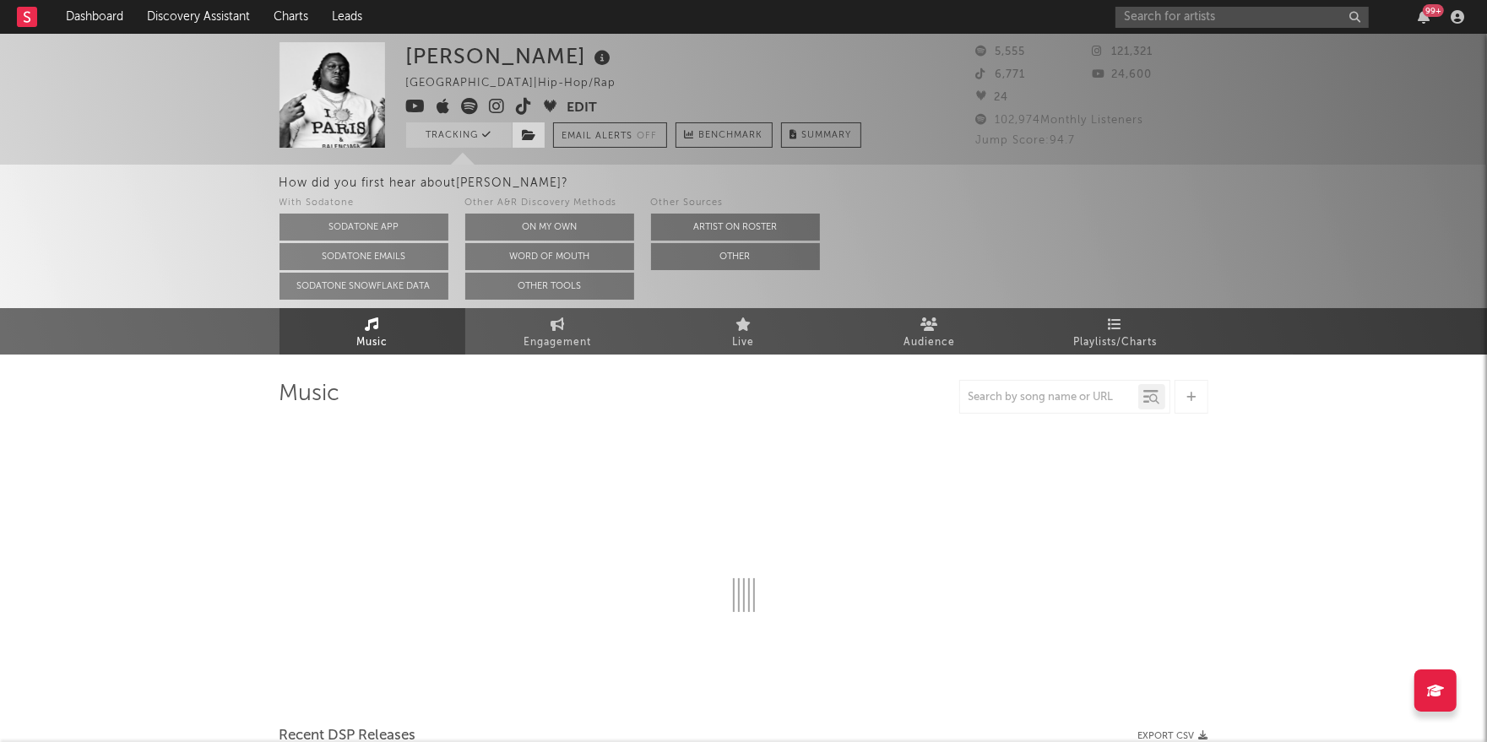
click at [529, 141] on span at bounding box center [529, 134] width 34 height 25
select select "6m"
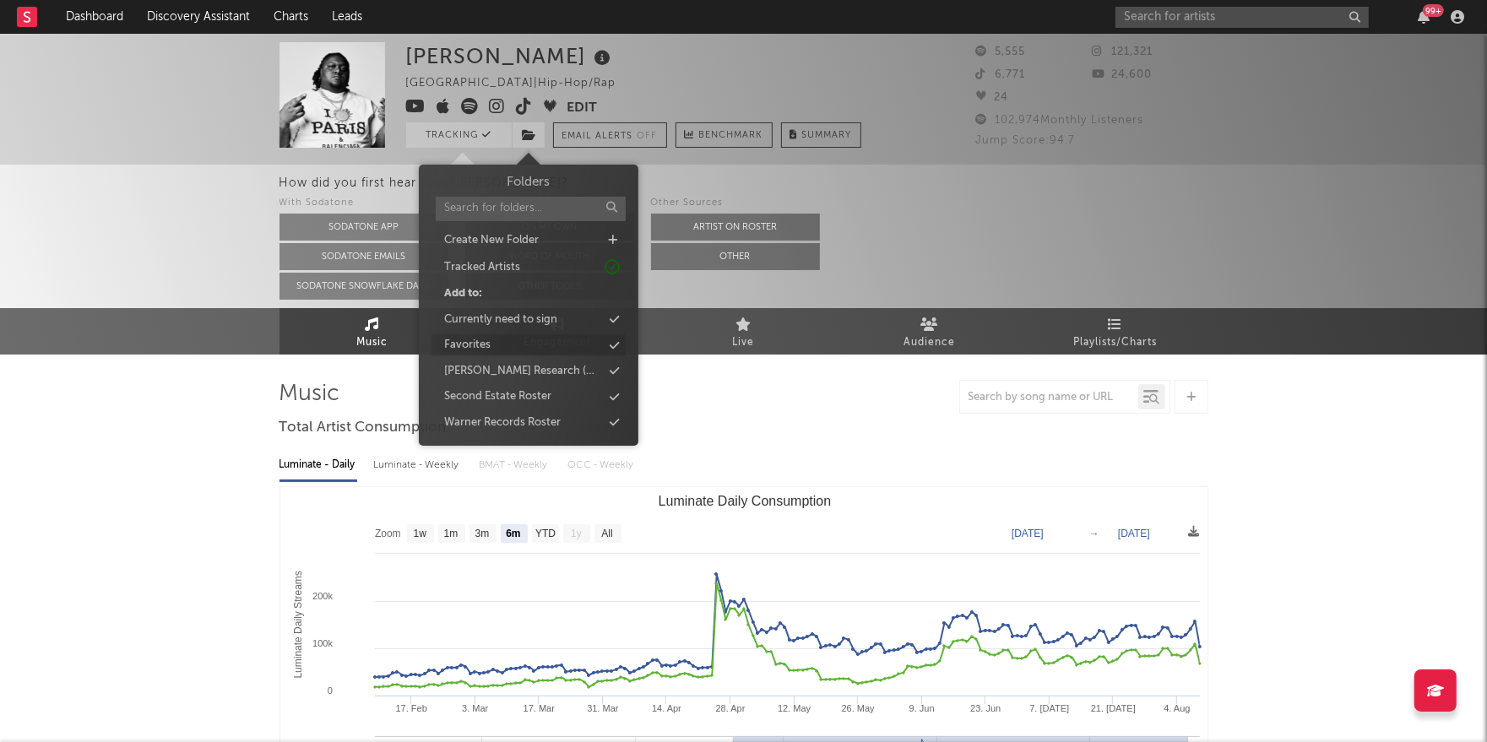
click at [479, 347] on div "Favorites" at bounding box center [467, 345] width 46 height 17
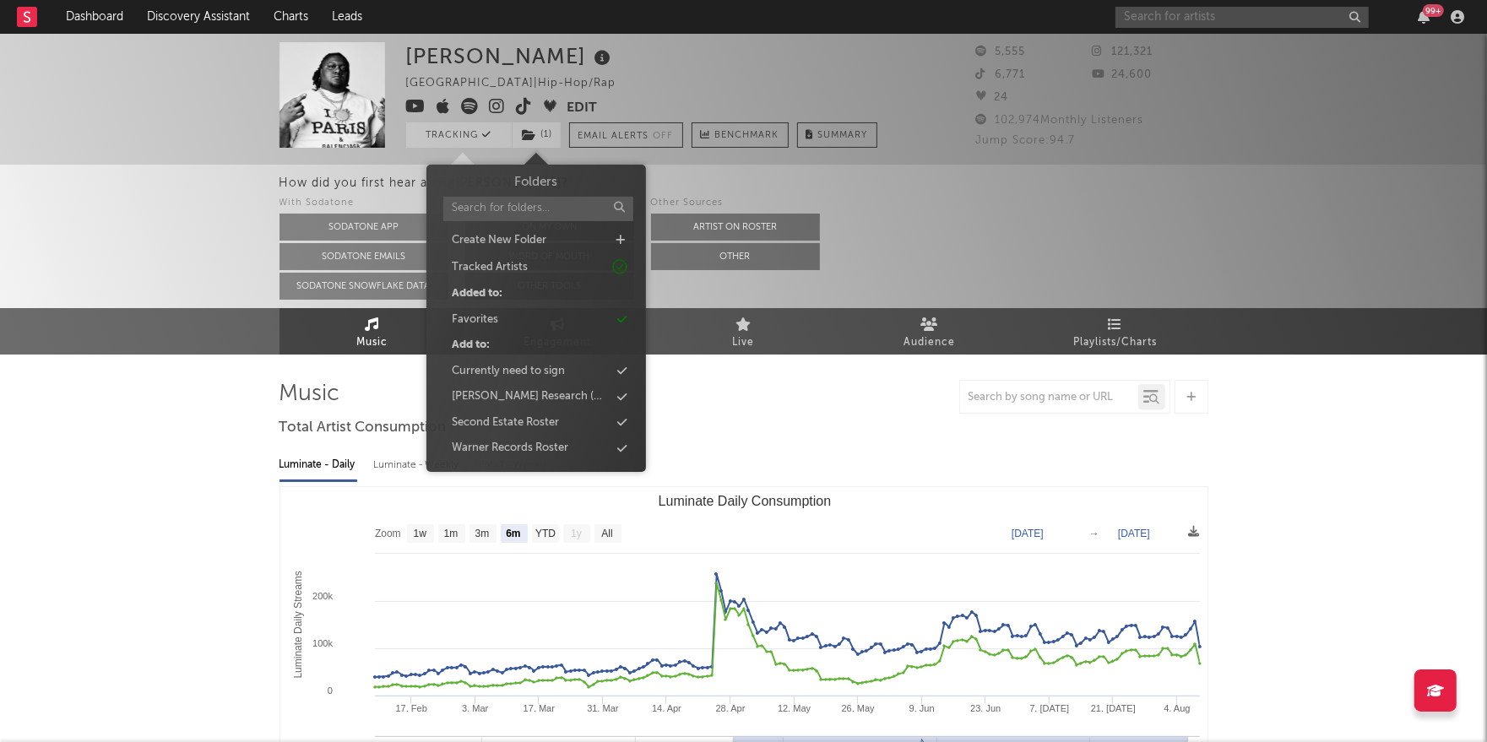
click at [1191, 19] on input "text" at bounding box center [1241, 17] width 253 height 21
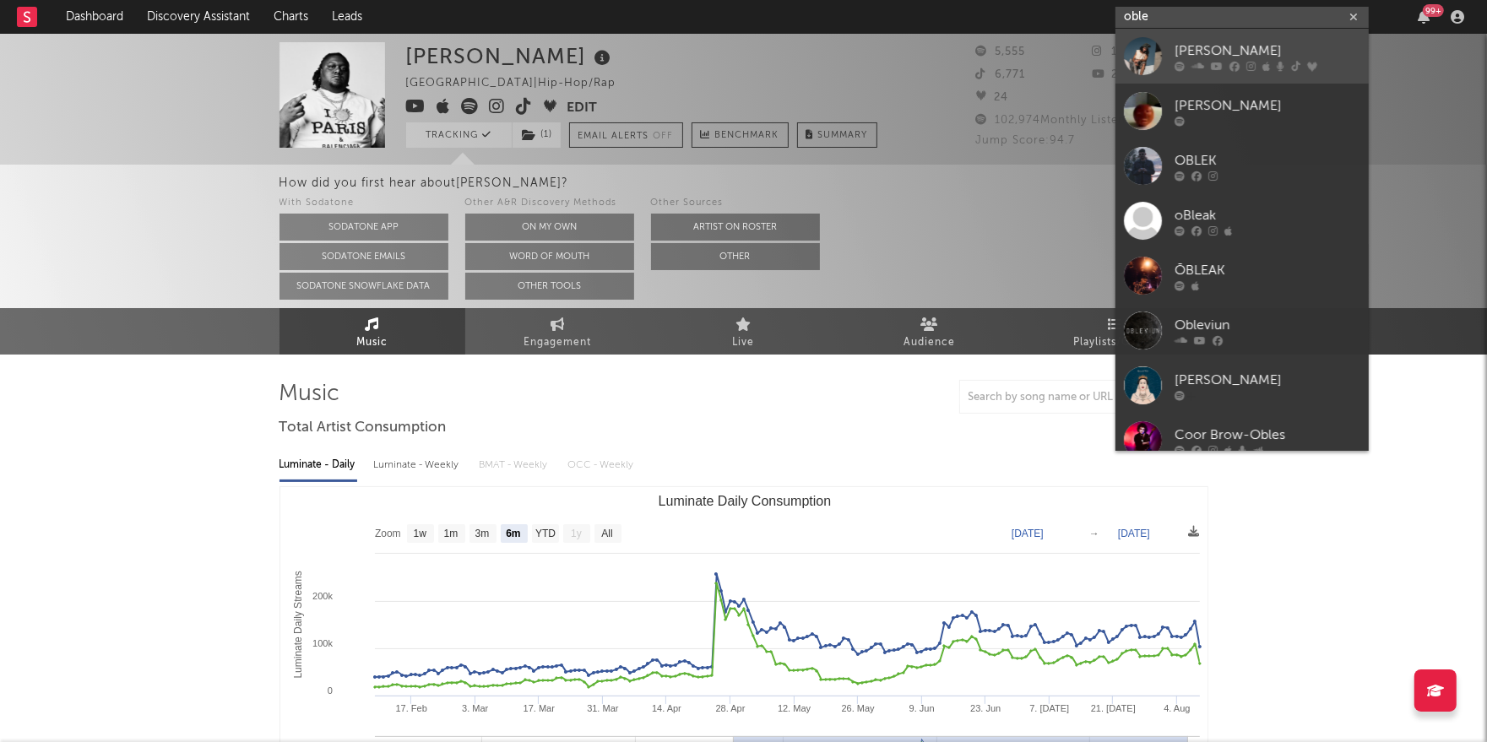
type input "oble"
click at [1238, 43] on div "[PERSON_NAME]" at bounding box center [1268, 51] width 186 height 20
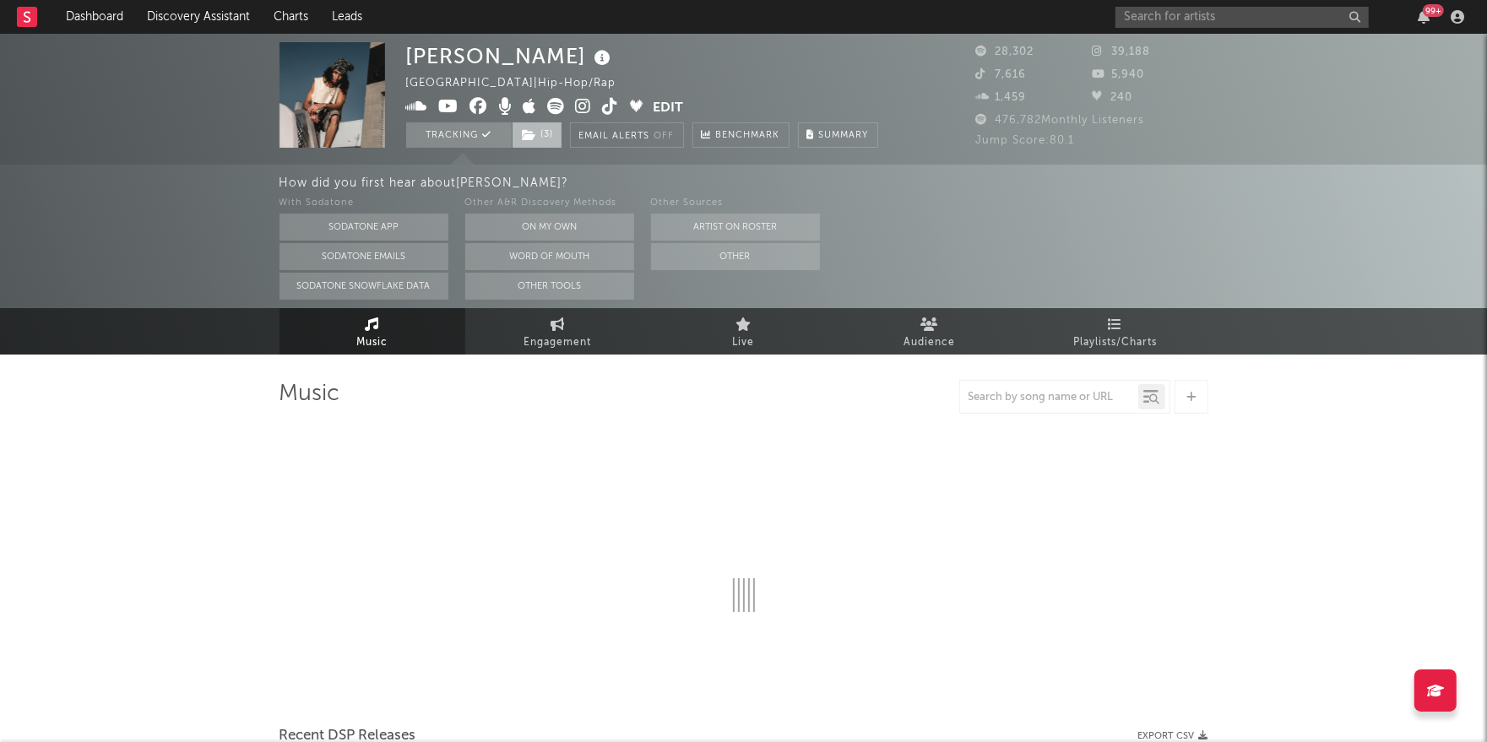
click at [541, 141] on span "( 3 )" at bounding box center [537, 134] width 51 height 25
select select "6m"
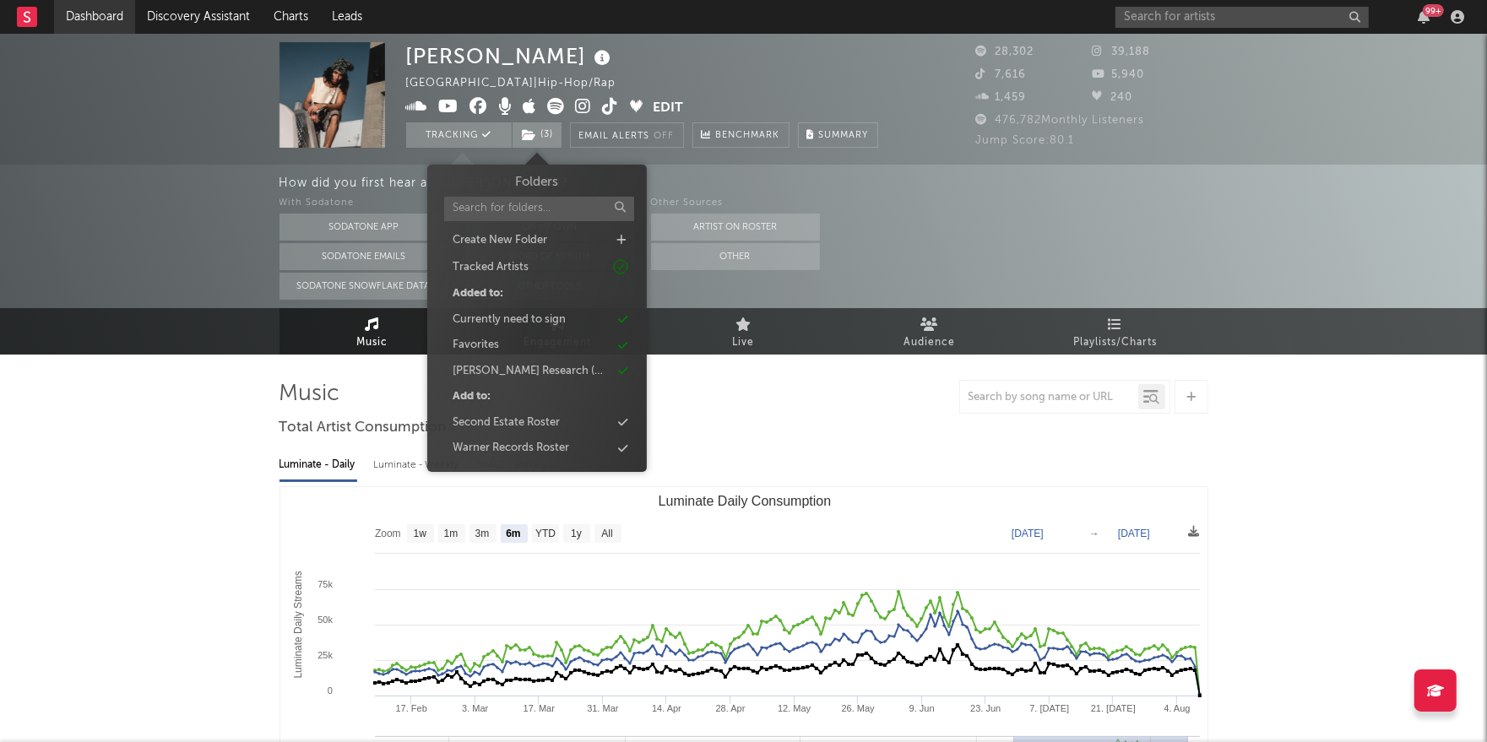
click at [101, 15] on link "Dashboard" at bounding box center [94, 17] width 81 height 34
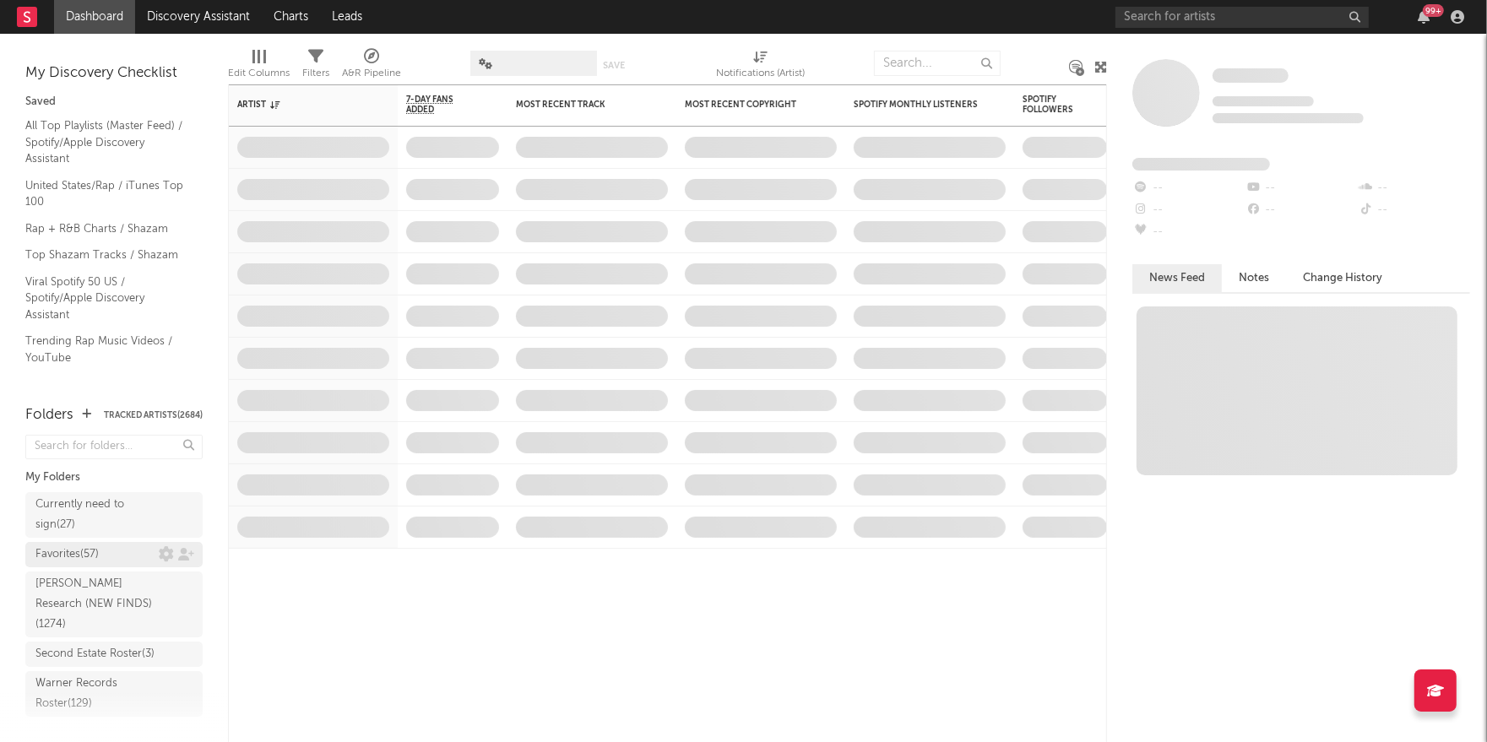
click at [106, 554] on div "Favorites ( 57 )" at bounding box center [96, 555] width 123 height 20
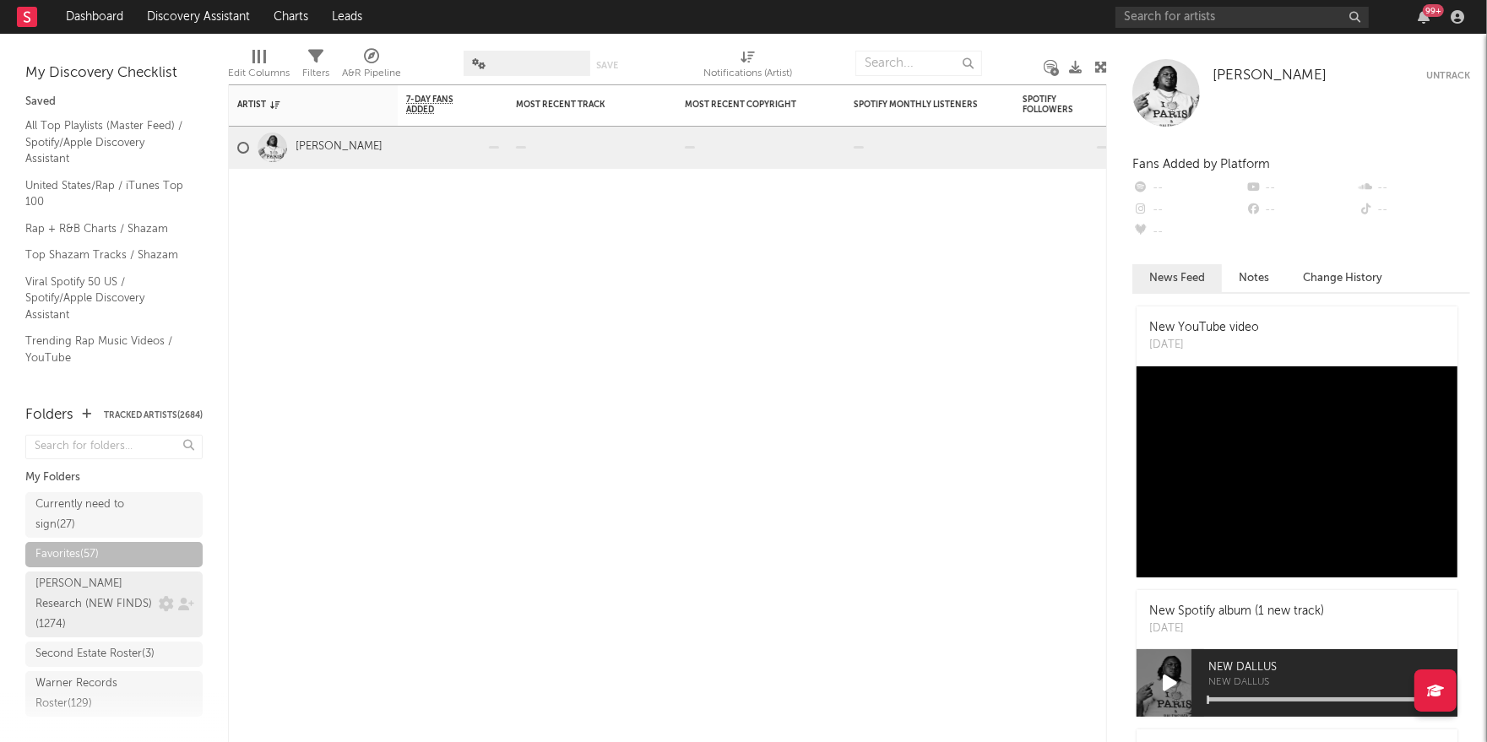
click at [98, 588] on div "[PERSON_NAME] Research (NEW FINDS) ( 1274 )" at bounding box center [94, 604] width 119 height 61
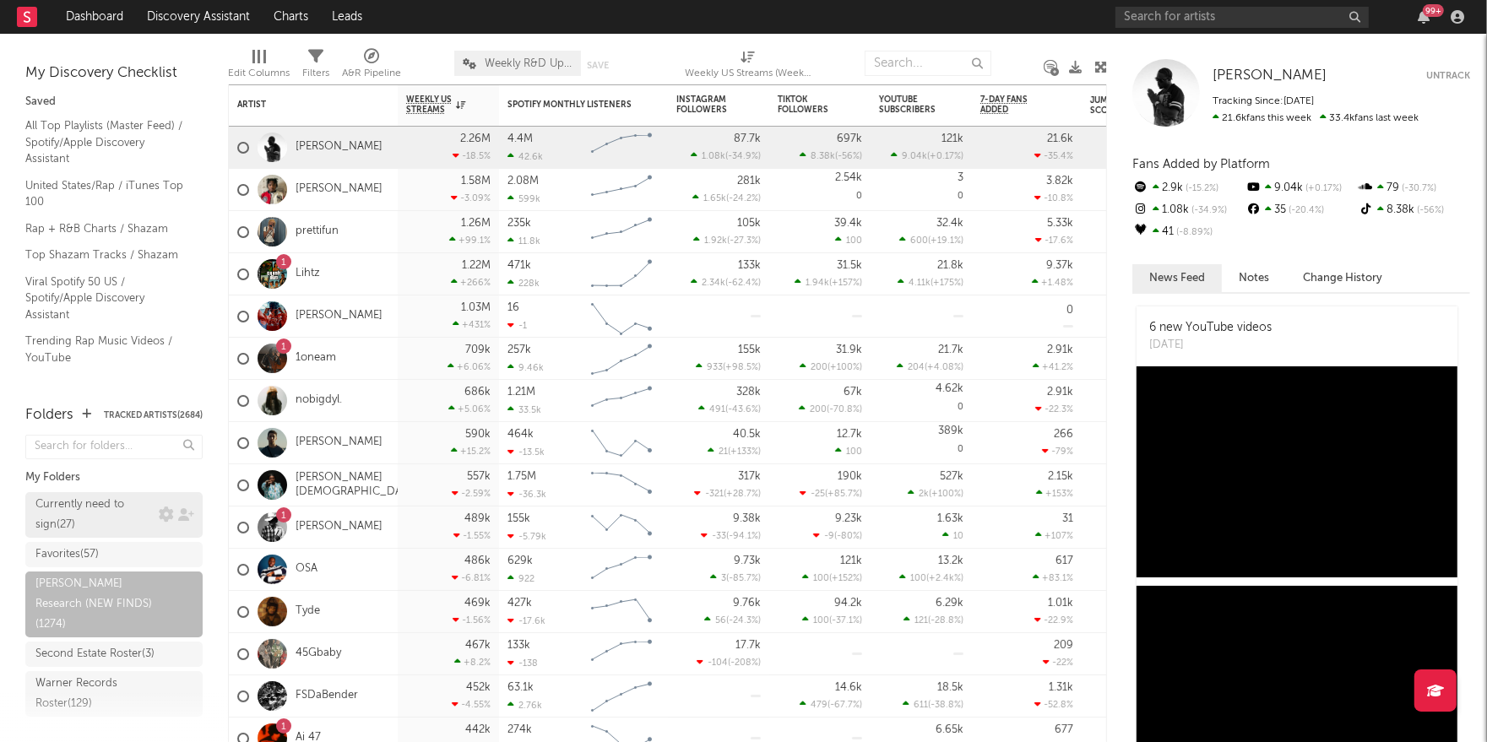
click at [103, 519] on div "Currently need to sign ( 27 )" at bounding box center [94, 515] width 119 height 41
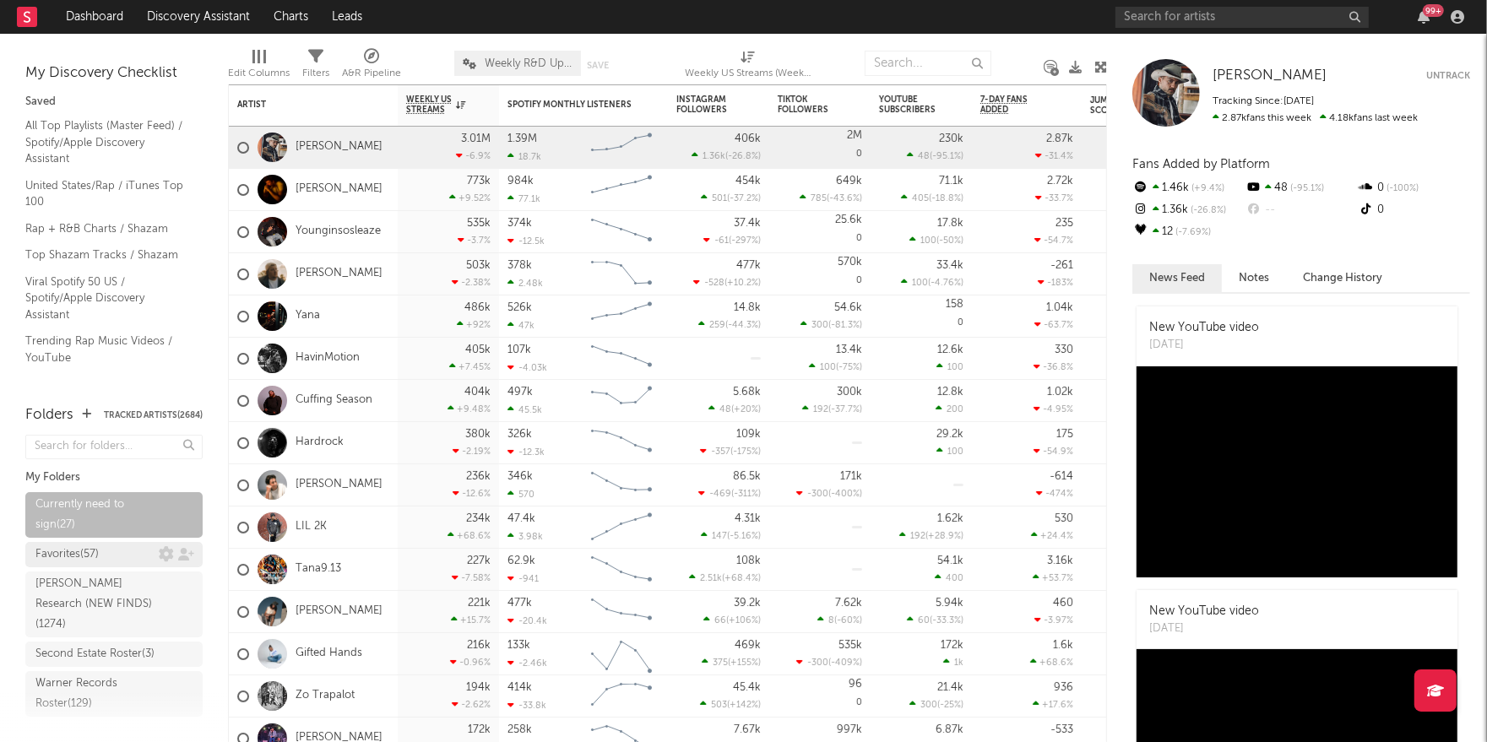
click at [101, 553] on div "Favorites ( 57 )" at bounding box center [96, 555] width 123 height 20
